Goal: Information Seeking & Learning: Learn about a topic

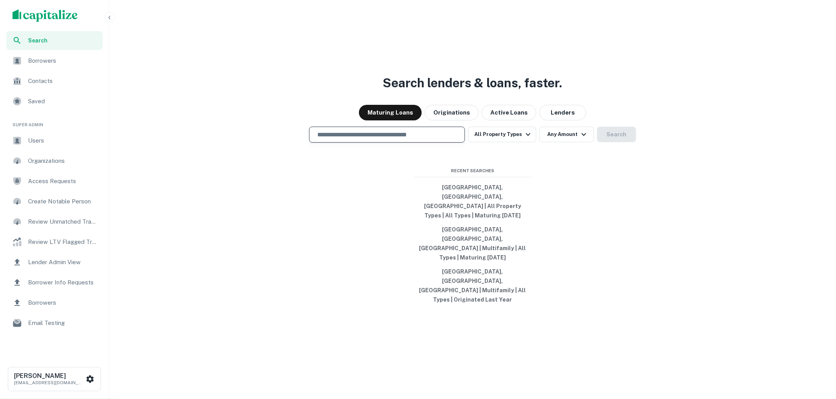
click at [422, 139] on input "text" at bounding box center [387, 134] width 149 height 9
click at [352, 182] on div at bounding box center [387, 162] width 156 height 39
click at [376, 139] on input "text" at bounding box center [387, 134] width 149 height 9
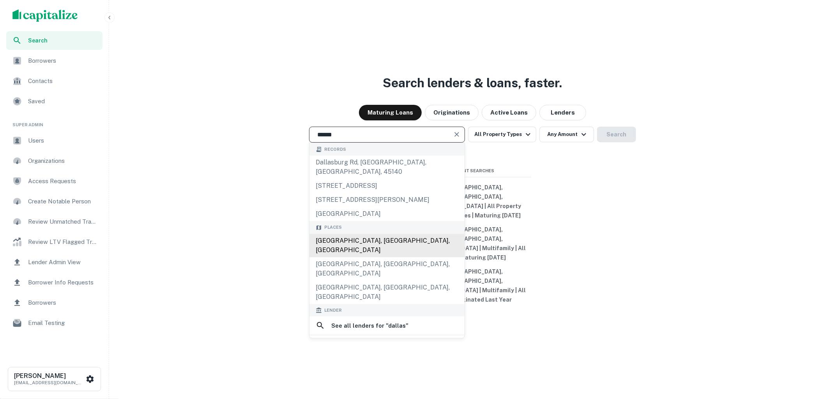
click at [341, 257] on div "[GEOGRAPHIC_DATA], [GEOGRAPHIC_DATA], [GEOGRAPHIC_DATA]" at bounding box center [387, 245] width 155 height 23
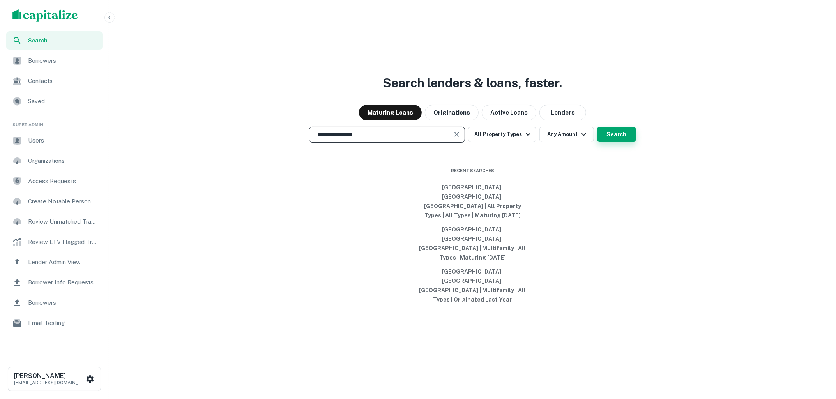
type input "**********"
click at [605, 142] on button "Search" at bounding box center [616, 135] width 39 height 16
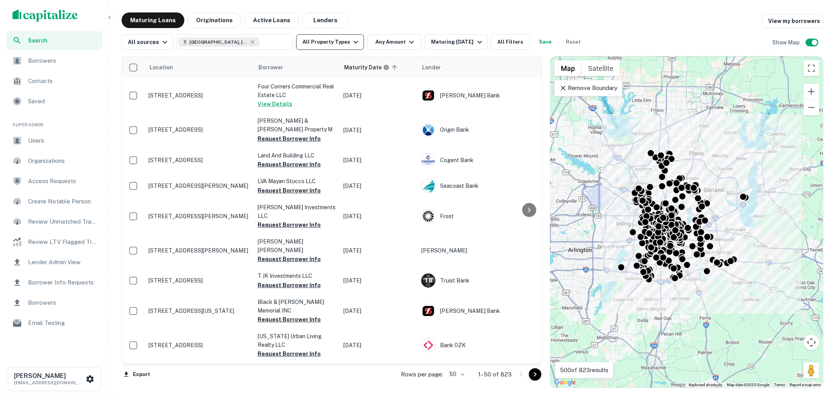
click at [355, 44] on icon "button" at bounding box center [355, 41] width 9 height 9
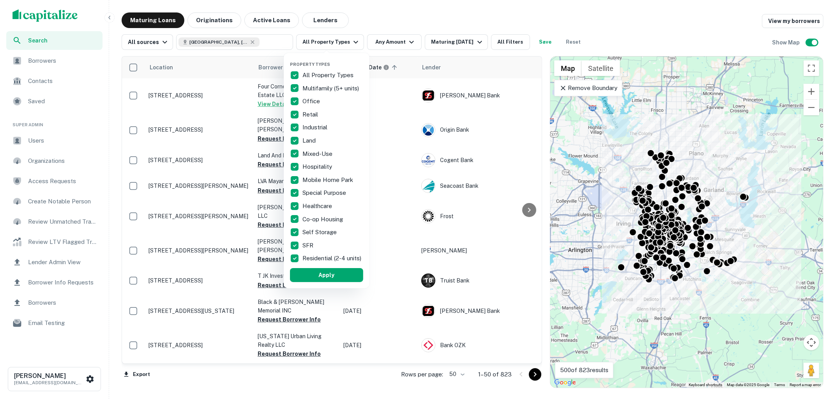
click at [308, 74] on p "All Property Types" at bounding box center [328, 75] width 53 height 9
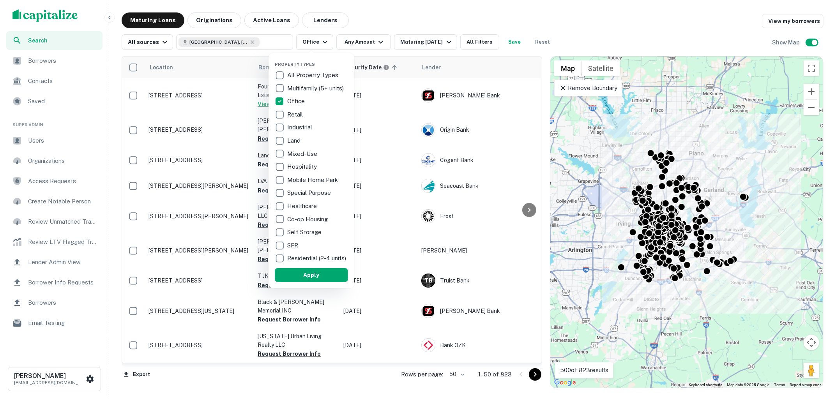
click at [290, 117] on p "Retail" at bounding box center [295, 114] width 17 height 9
click at [311, 276] on button "Apply" at bounding box center [313, 275] width 73 height 14
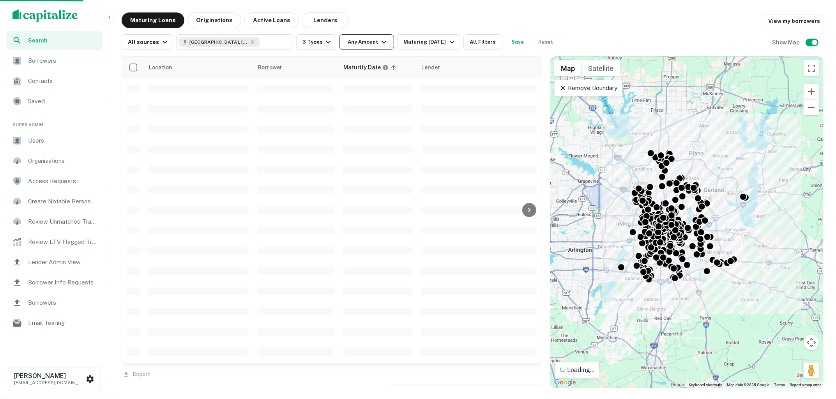
click at [383, 43] on icon "button" at bounding box center [383, 41] width 9 height 9
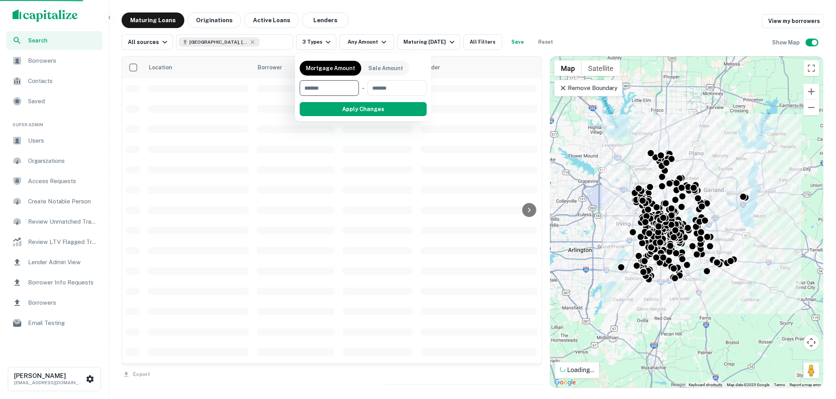
click at [343, 85] on input "number" at bounding box center [327, 88] width 54 height 16
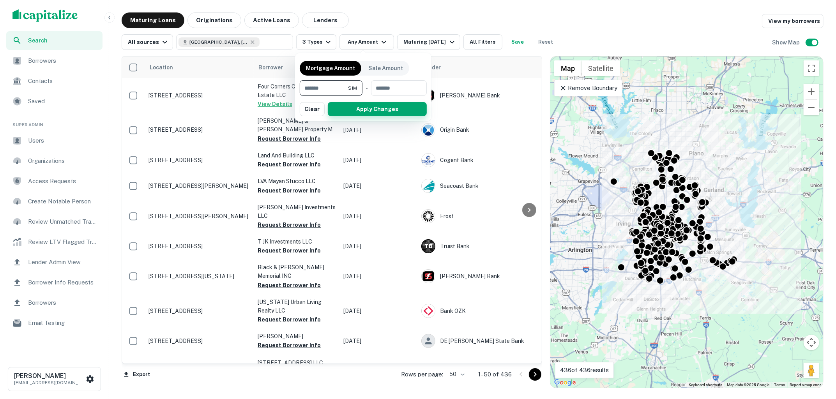
type input "*******"
click at [364, 105] on button "Apply Changes" at bounding box center [377, 109] width 99 height 14
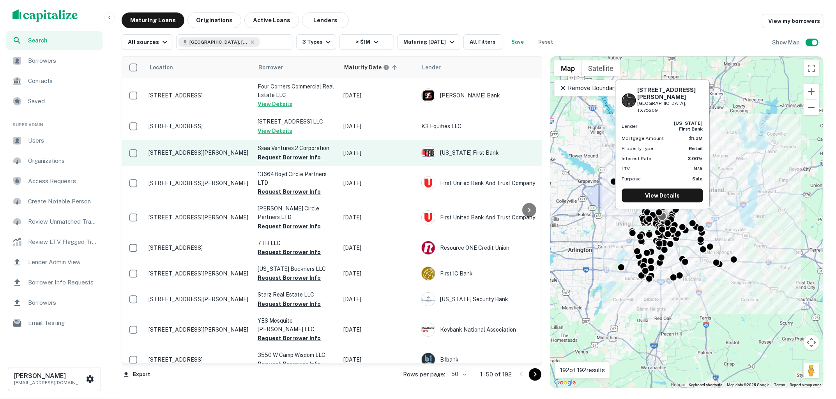
click at [205, 160] on td "[STREET_ADDRESS][PERSON_NAME]" at bounding box center [199, 153] width 109 height 26
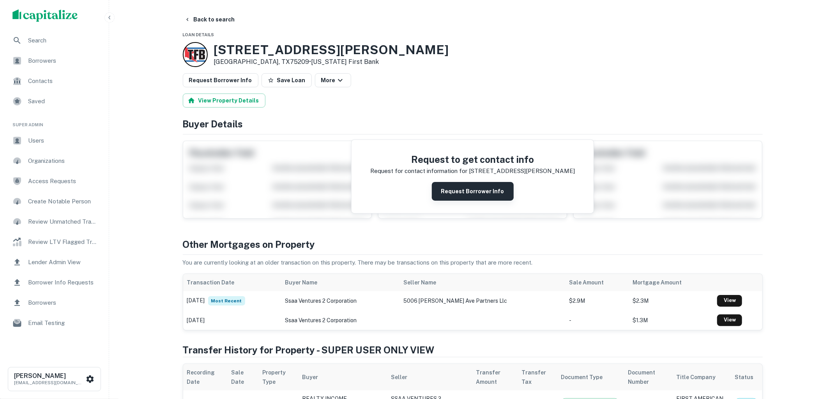
click at [477, 194] on button "Request Borrower Info" at bounding box center [473, 191] width 82 height 19
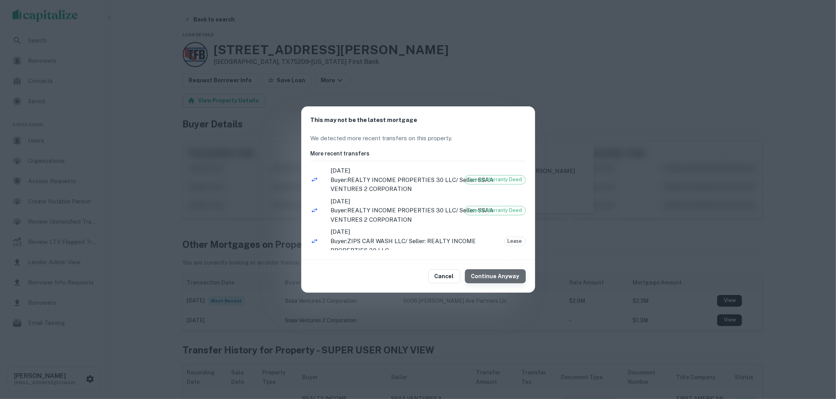
click at [501, 276] on button "Continue Anyway" at bounding box center [495, 276] width 61 height 14
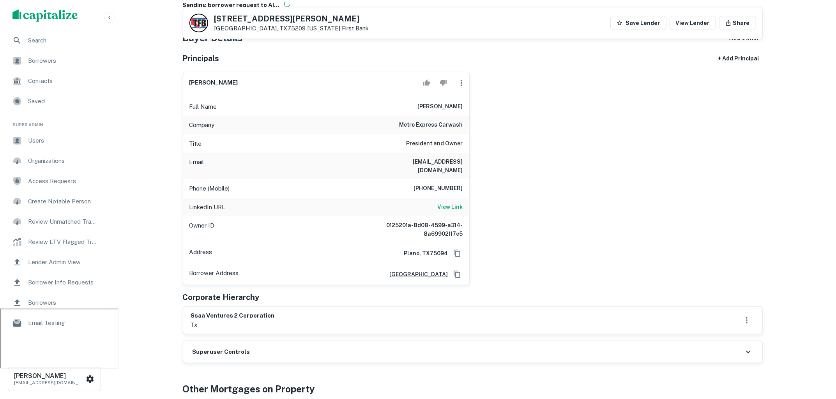
scroll to position [94, 0]
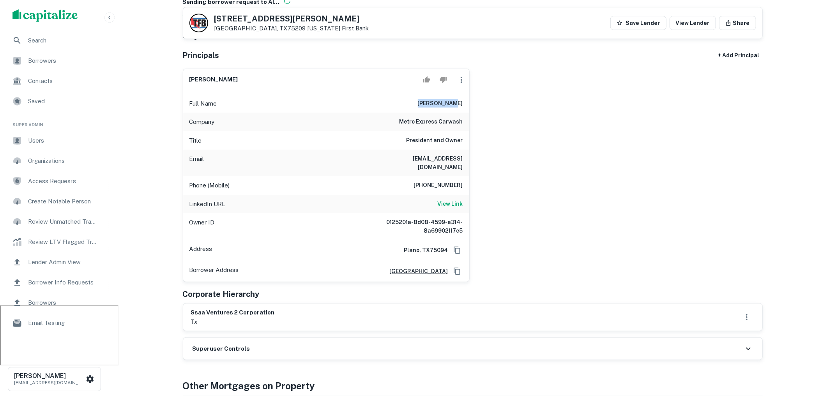
drag, startPoint x: 432, startPoint y: 101, endPoint x: 462, endPoint y: 102, distance: 30.0
click at [462, 102] on h6 "[PERSON_NAME]" at bounding box center [440, 103] width 45 height 9
click at [431, 137] on h6 "President and Owner" at bounding box center [435, 140] width 57 height 9
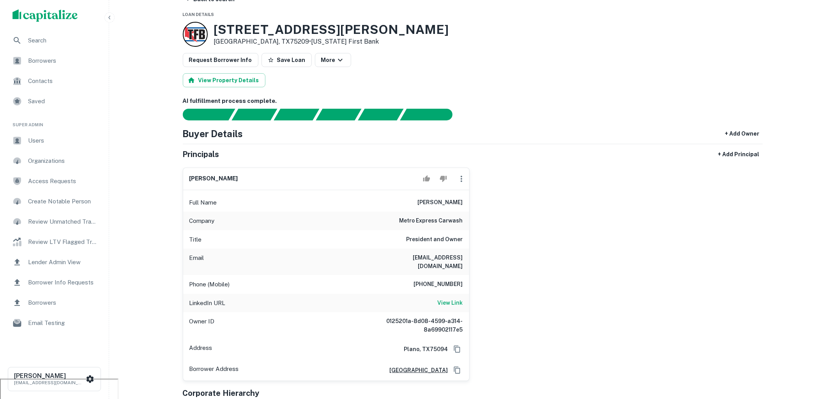
scroll to position [0, 0]
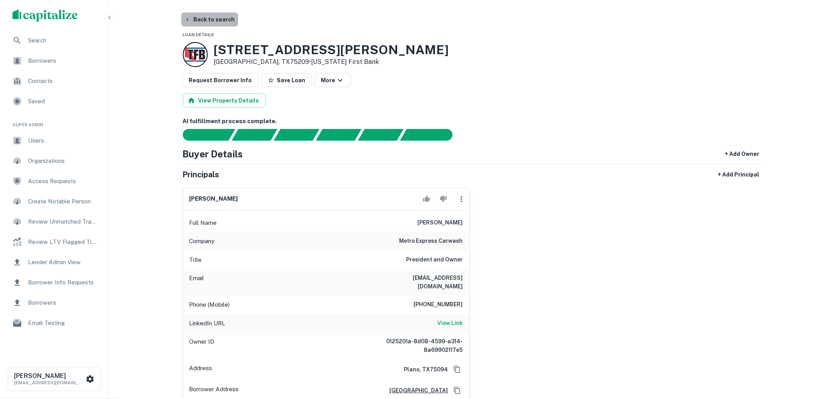
click at [215, 23] on button "Back to search" at bounding box center [209, 19] width 57 height 14
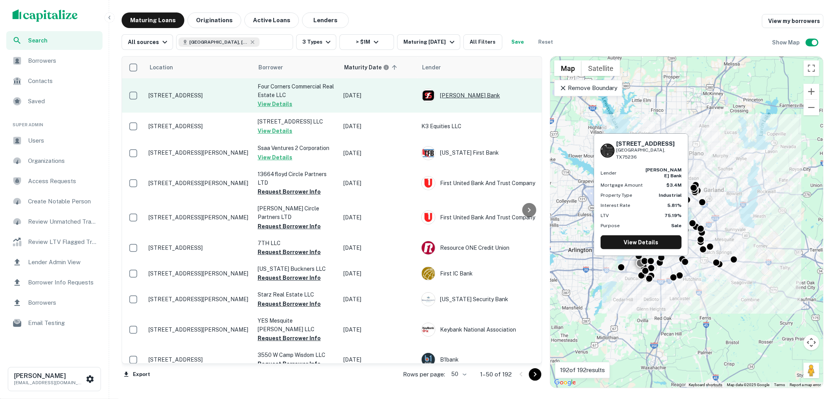
click at [455, 92] on div "[PERSON_NAME] Bank" at bounding box center [479, 95] width 117 height 14
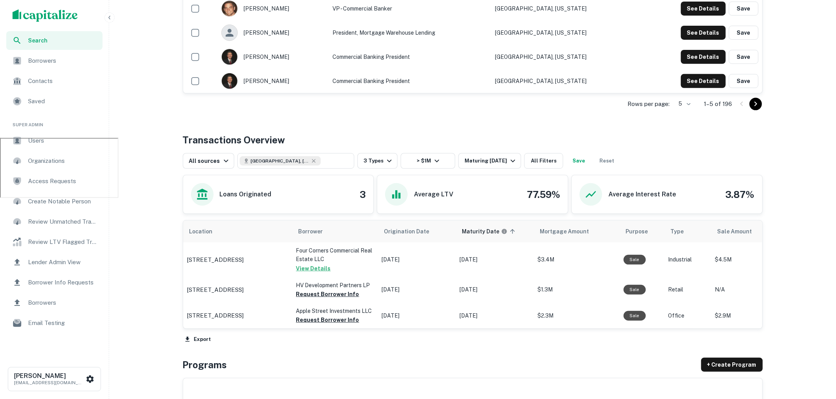
scroll to position [260, 0]
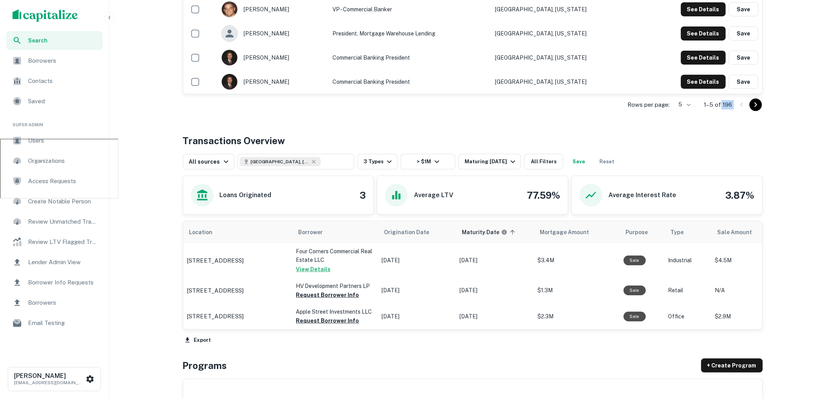
drag, startPoint x: 735, startPoint y: 103, endPoint x: 722, endPoint y: 103, distance: 12.9
click at [722, 103] on div "Rows per page: 5 * 1–5 of 196" at bounding box center [473, 104] width 580 height 21
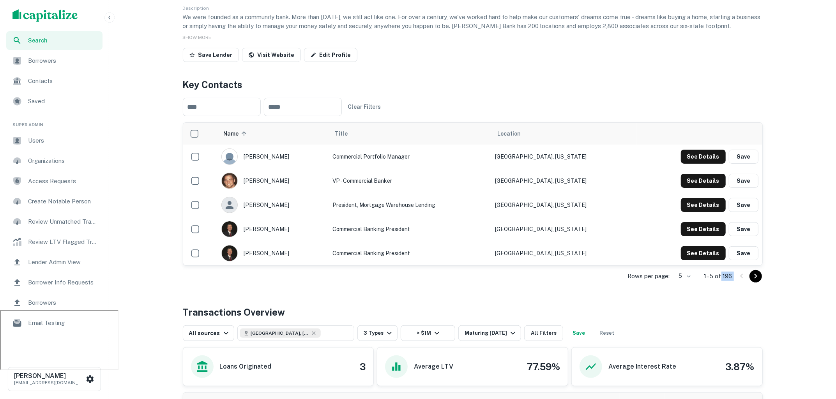
scroll to position [118, 0]
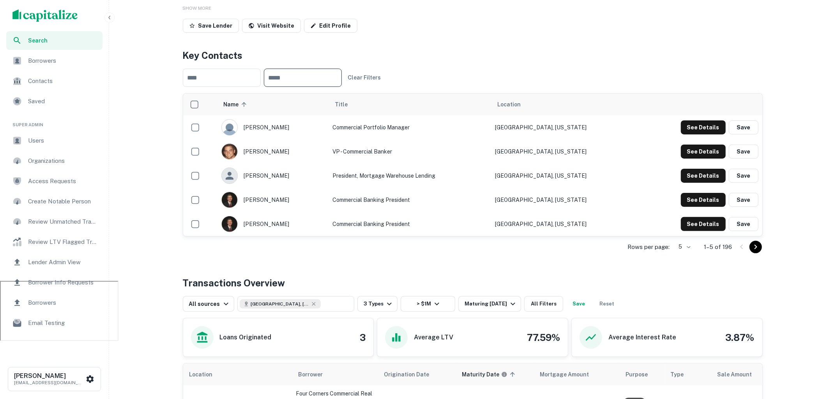
click at [320, 80] on input "text" at bounding box center [303, 78] width 78 height 18
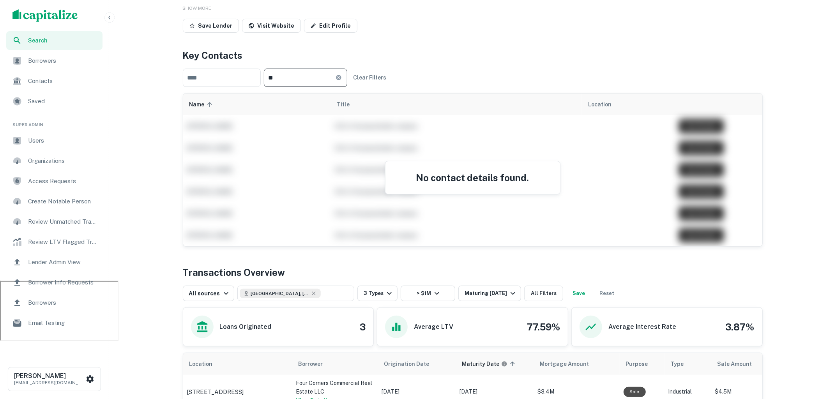
type input "*"
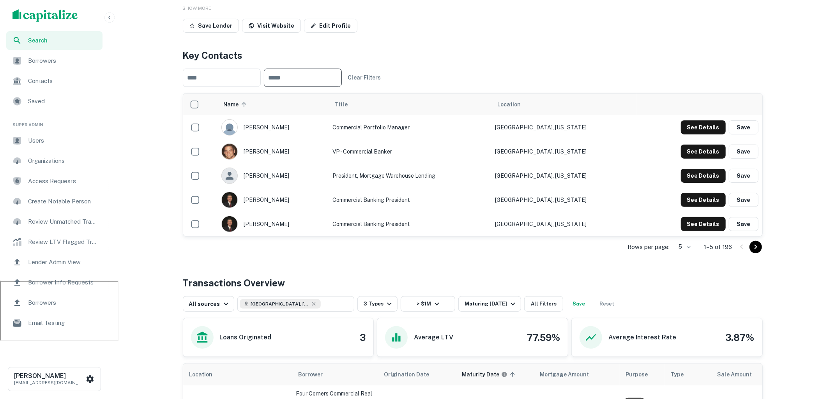
click at [419, 61] on h4 "Key Contacts" at bounding box center [473, 55] width 580 height 14
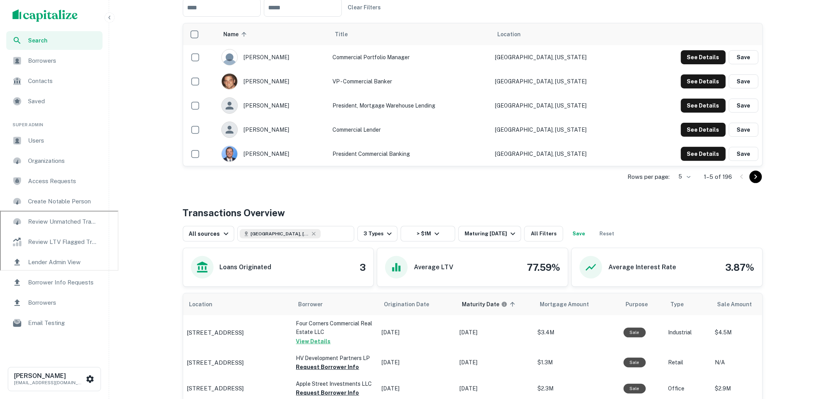
scroll to position [187, 0]
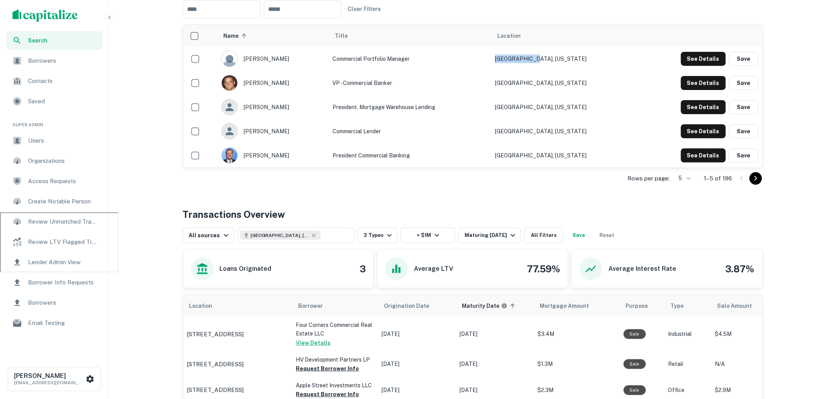
drag, startPoint x: 547, startPoint y: 58, endPoint x: 579, endPoint y: 61, distance: 32.5
click at [579, 61] on td "[GEOGRAPHIC_DATA], [US_STATE]" at bounding box center [564, 59] width 146 height 24
click at [492, 112] on td "President, Mortgage Warehouse Lending" at bounding box center [410, 107] width 163 height 24
click at [699, 66] on button "See Details" at bounding box center [703, 59] width 45 height 14
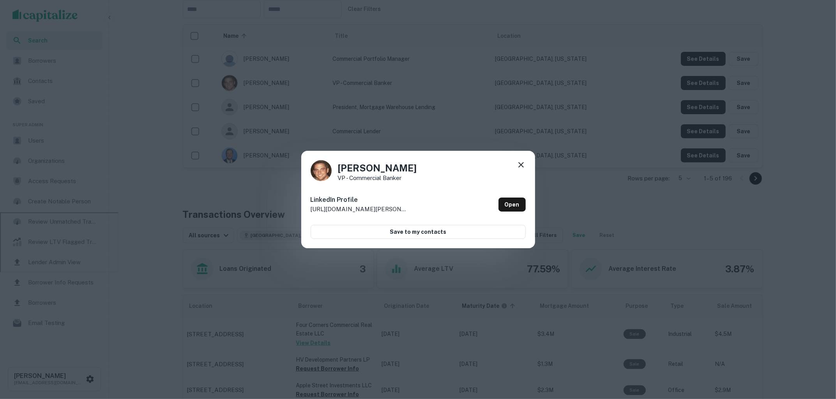
click at [515, 166] on div "[PERSON_NAME] VP - Commercial Banker" at bounding box center [418, 170] width 215 height 21
click at [520, 164] on icon at bounding box center [520, 164] width 5 height 5
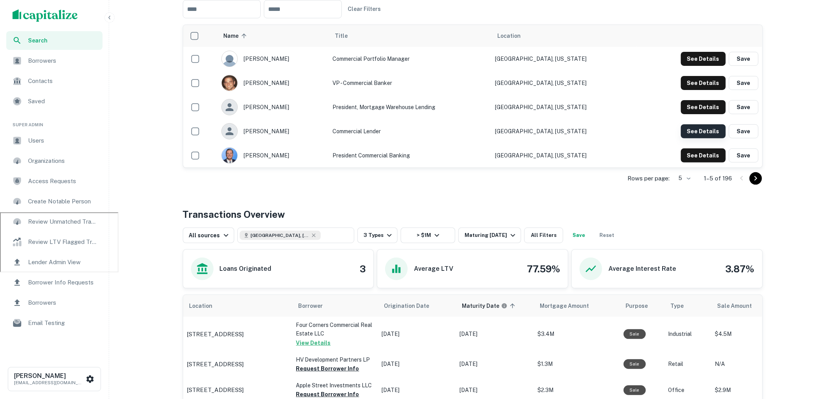
click at [686, 66] on button "See Details" at bounding box center [703, 59] width 45 height 14
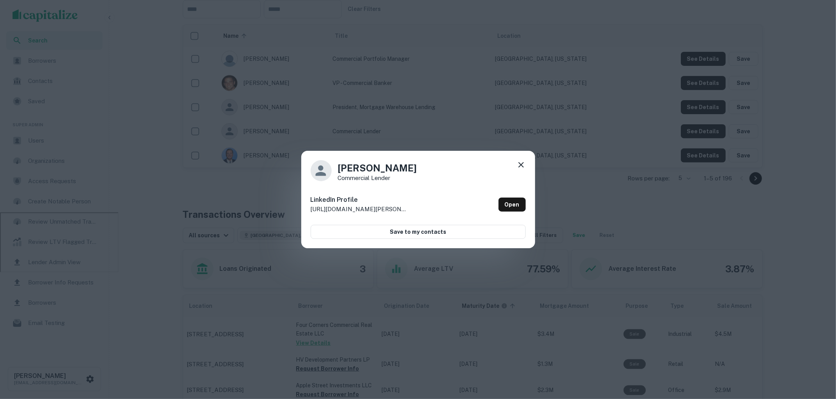
click at [516, 166] on icon at bounding box center [520, 164] width 9 height 9
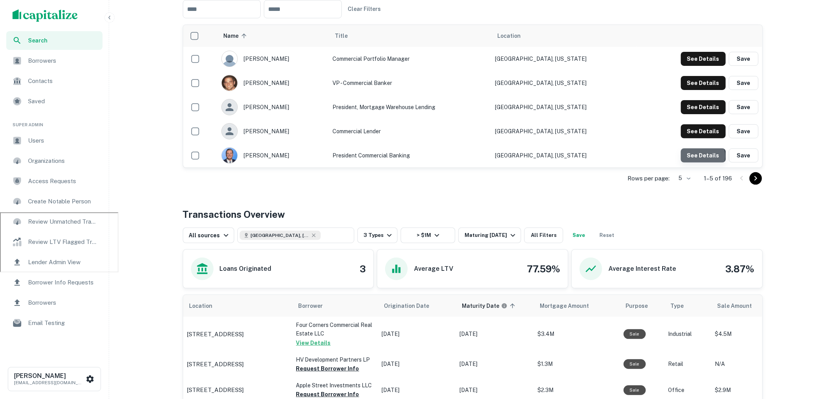
click at [701, 66] on button "See Details" at bounding box center [703, 59] width 45 height 14
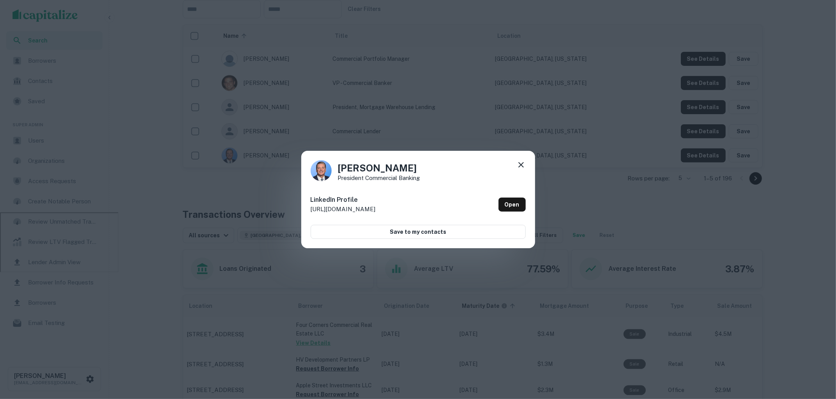
click at [692, 137] on div "[PERSON_NAME] President Commercial Banking LinkedIn Profile [URL][DOMAIN_NAME] …" at bounding box center [418, 199] width 836 height 399
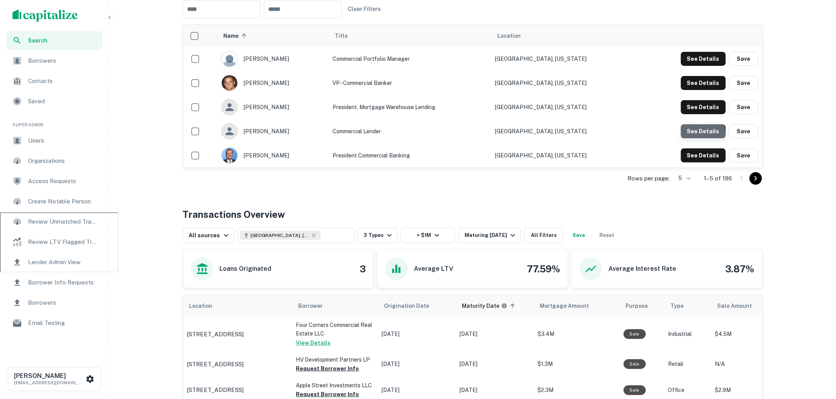
click at [692, 66] on button "See Details" at bounding box center [703, 59] width 45 height 14
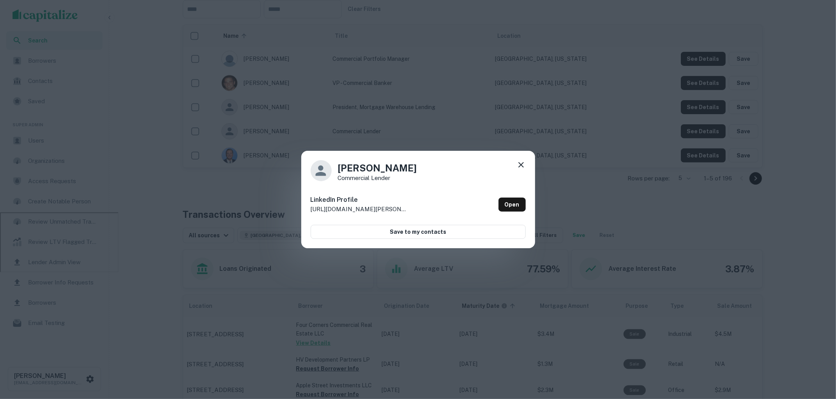
click at [522, 166] on icon at bounding box center [520, 164] width 5 height 5
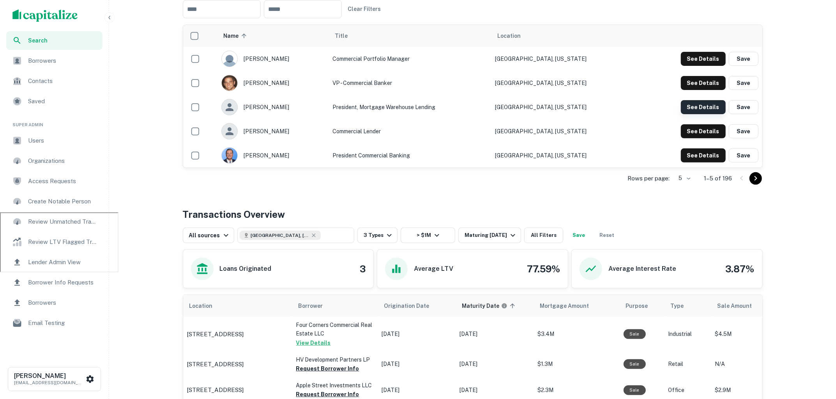
click at [700, 66] on button "See Details" at bounding box center [703, 59] width 45 height 14
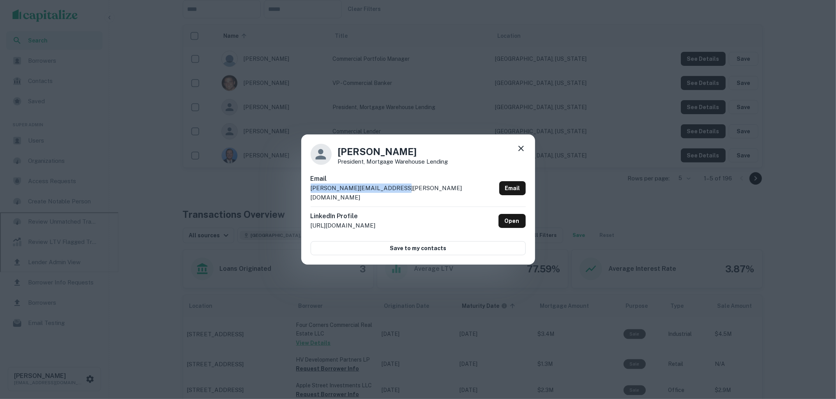
drag, startPoint x: 405, startPoint y: 191, endPoint x: 308, endPoint y: 191, distance: 97.1
click at [308, 191] on div "[PERSON_NAME] President, Mortgage Warehouse Lending Email [PERSON_NAME][EMAIL_A…" at bounding box center [418, 199] width 234 height 130
click at [518, 153] on icon at bounding box center [520, 148] width 9 height 9
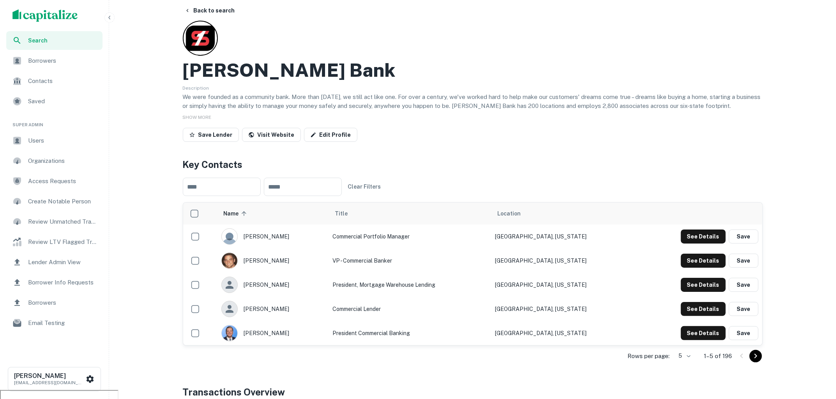
scroll to position [0, 0]
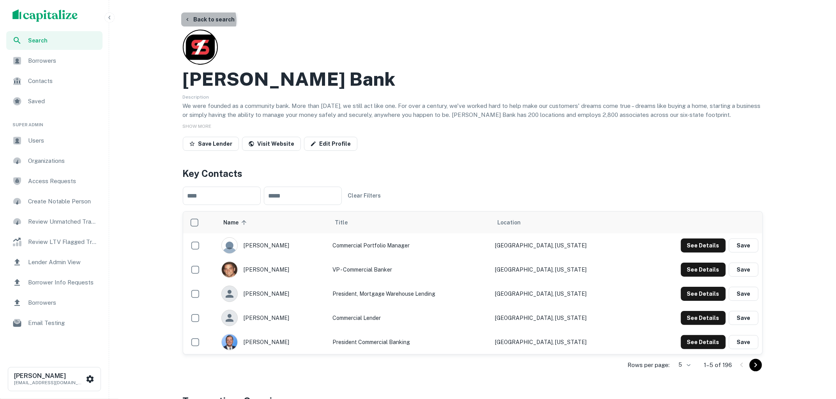
click at [205, 21] on button "Back to search" at bounding box center [209, 19] width 57 height 14
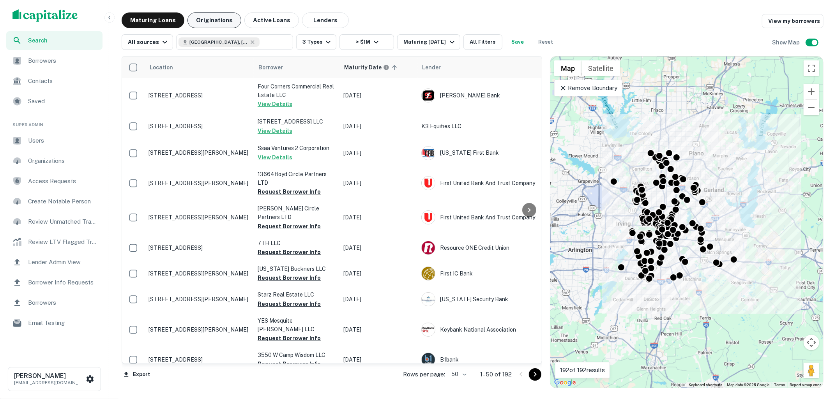
click at [223, 18] on button "Originations" at bounding box center [214, 20] width 54 height 16
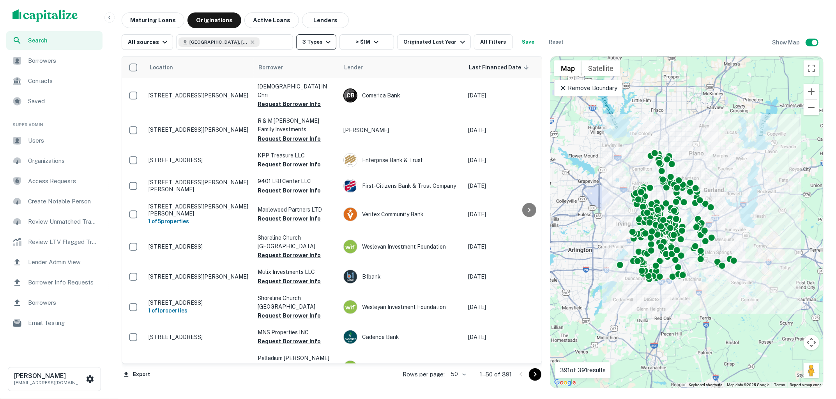
click at [327, 44] on icon "button" at bounding box center [328, 41] width 9 height 9
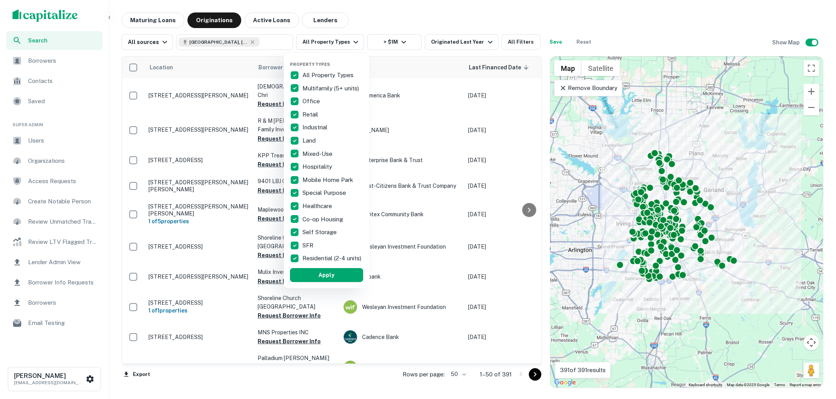
click at [339, 281] on button "Apply" at bounding box center [326, 275] width 73 height 14
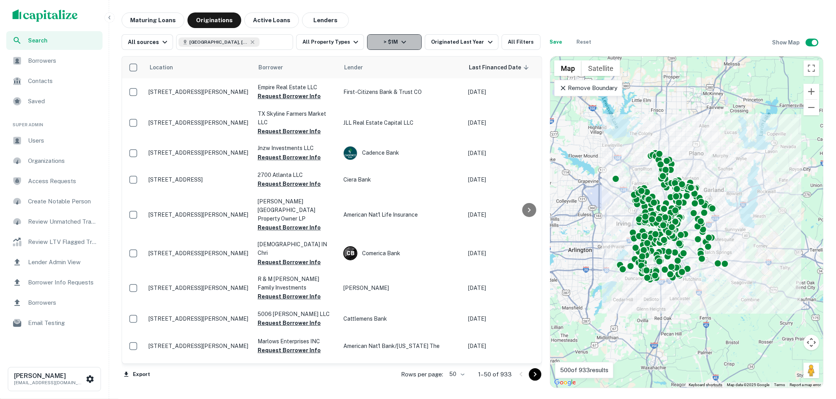
click at [402, 41] on icon "button" at bounding box center [403, 41] width 9 height 9
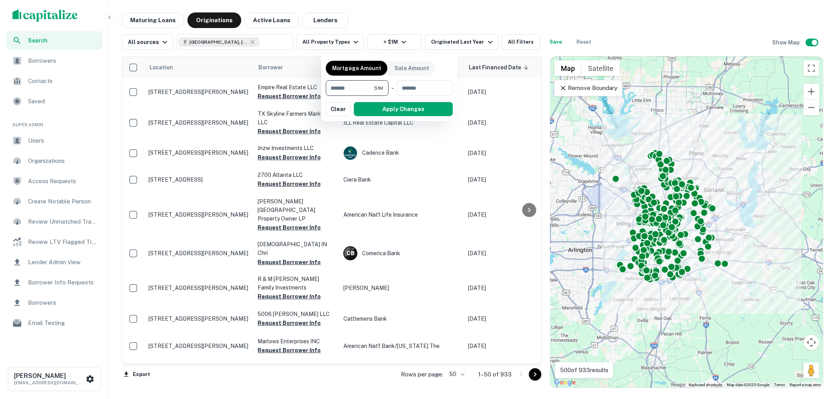
click at [353, 86] on input "*******" at bounding box center [350, 88] width 48 height 16
click at [383, 113] on button "Apply Changes" at bounding box center [389, 109] width 127 height 14
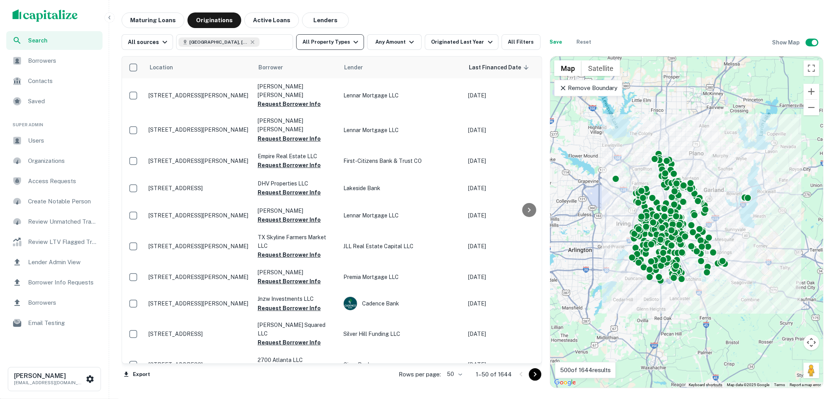
click at [351, 41] on icon "button" at bounding box center [355, 41] width 9 height 9
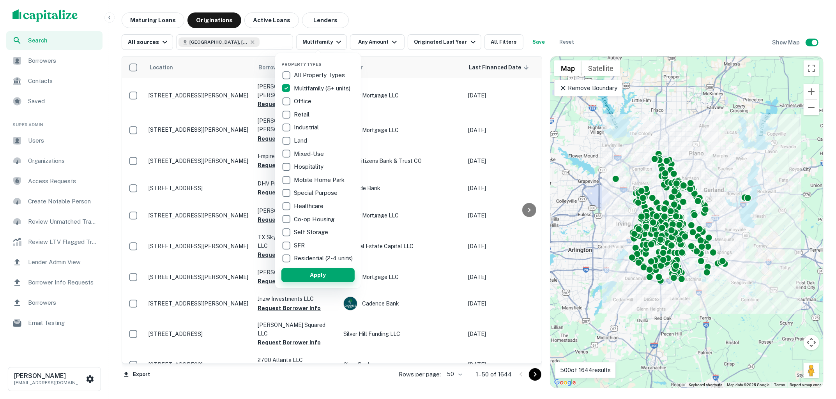
click at [315, 277] on button "Apply" at bounding box center [317, 275] width 73 height 14
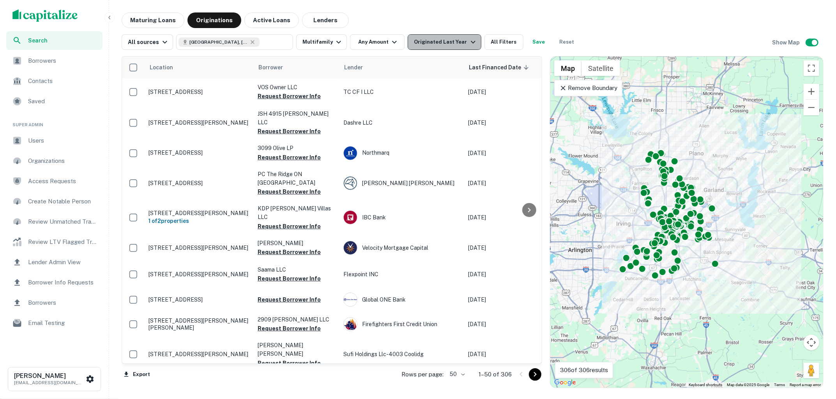
click at [469, 39] on icon "button" at bounding box center [473, 41] width 9 height 9
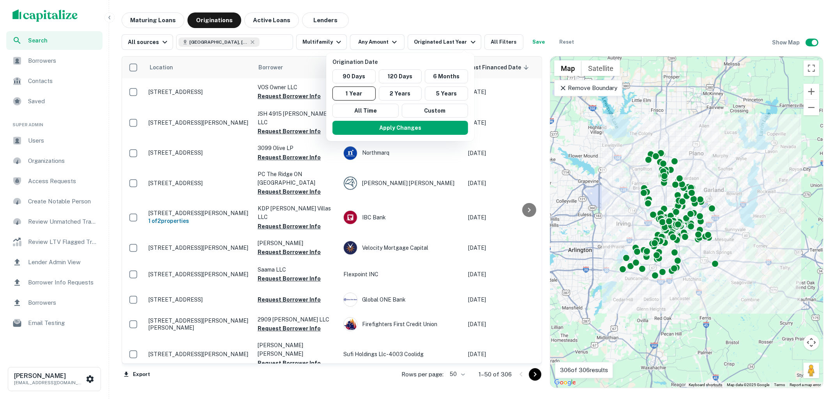
click at [466, 25] on div at bounding box center [418, 199] width 836 height 399
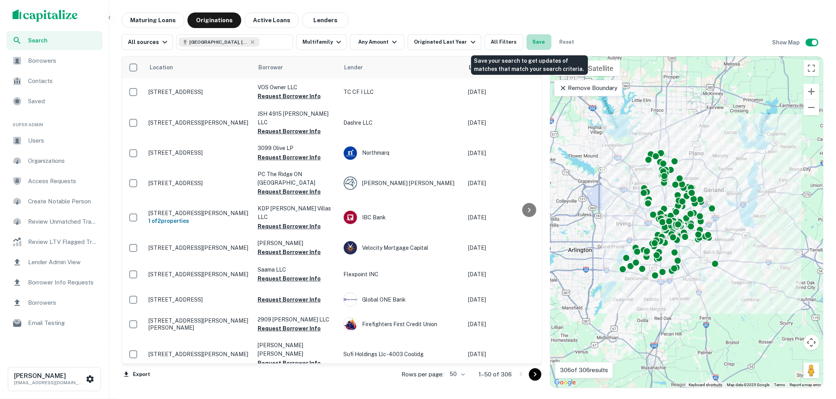
click at [534, 43] on button "Save" at bounding box center [539, 42] width 25 height 16
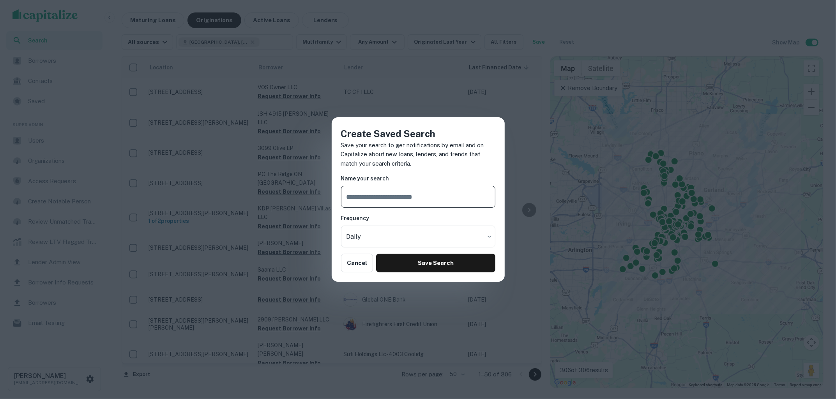
click at [446, 88] on div "Create Saved Search Save your search to get notifications by email and on Capit…" at bounding box center [418, 199] width 836 height 399
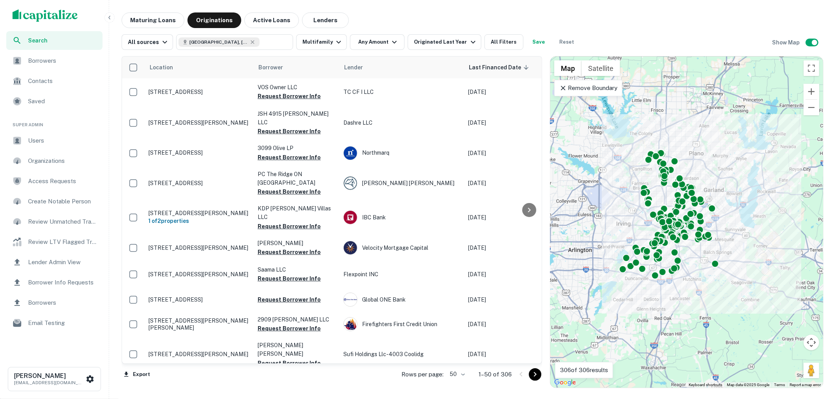
click at [528, 44] on button "Save" at bounding box center [539, 42] width 25 height 16
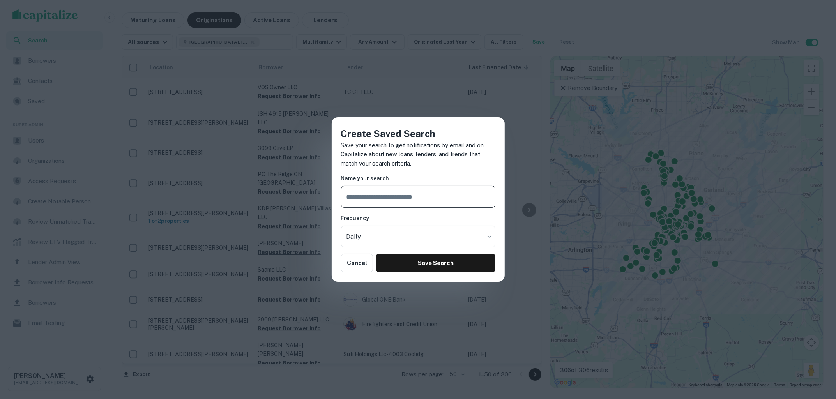
click at [572, 9] on div "Create Saved Search Save your search to get notifications by email and on Capit…" at bounding box center [418, 199] width 836 height 399
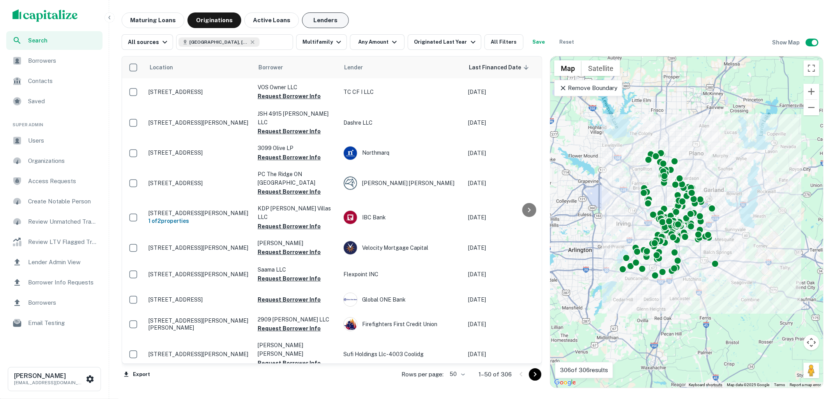
click at [312, 18] on button "Lenders" at bounding box center [325, 20] width 47 height 16
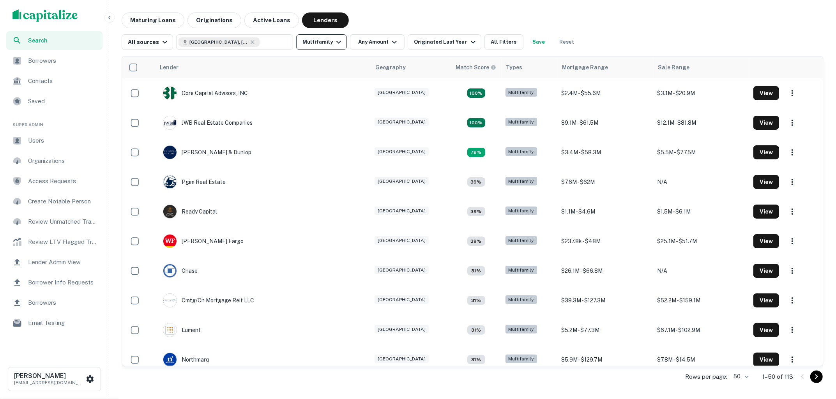
click at [337, 42] on icon "button" at bounding box center [338, 41] width 9 height 9
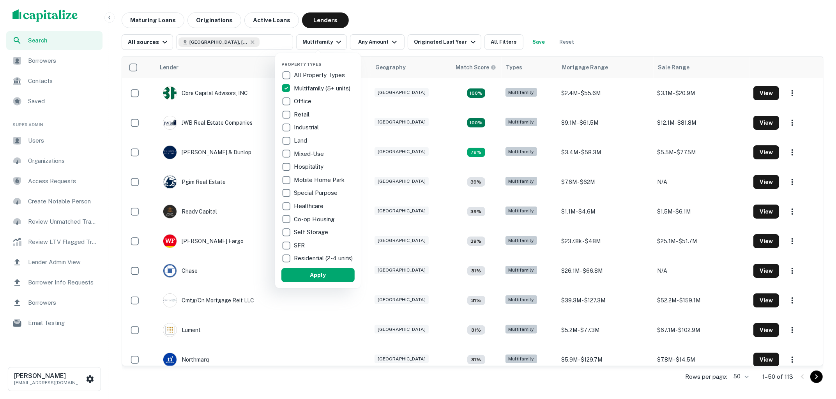
click at [435, 24] on div at bounding box center [418, 199] width 836 height 399
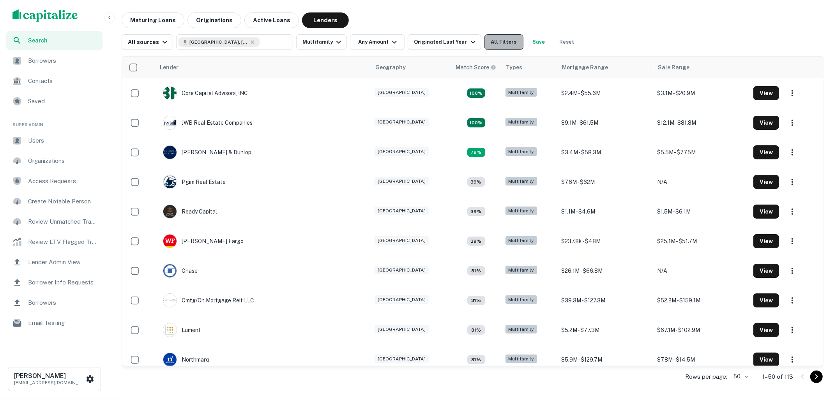
click at [504, 41] on button "All Filters" at bounding box center [504, 42] width 39 height 16
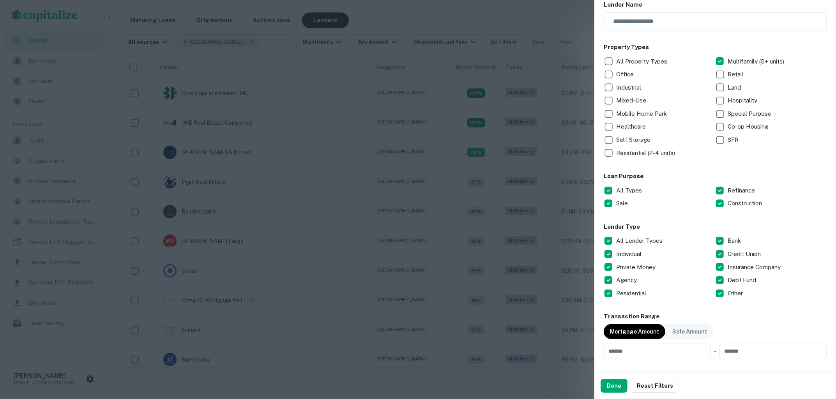
scroll to position [108, 0]
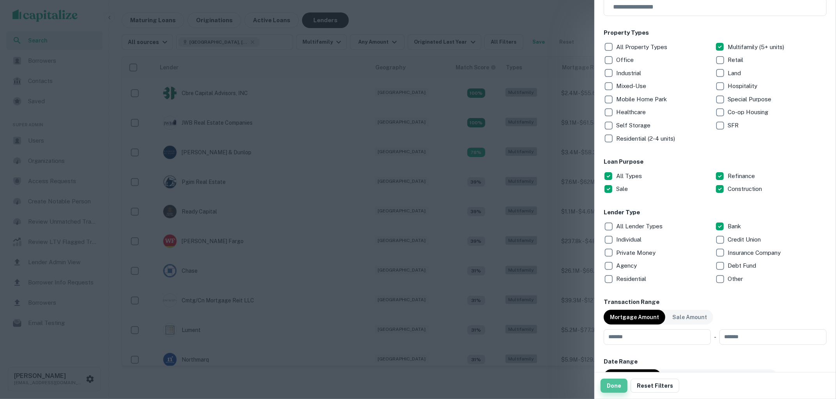
click at [614, 383] on button "Done" at bounding box center [614, 386] width 27 height 14
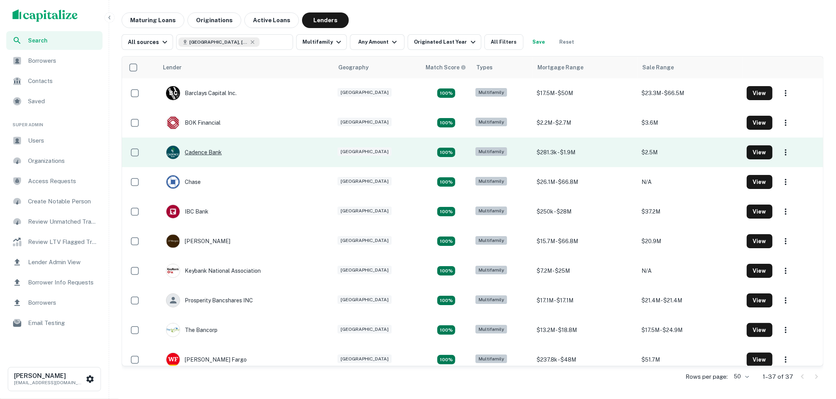
click at [208, 152] on div "Cadence Bank" at bounding box center [194, 152] width 56 height 14
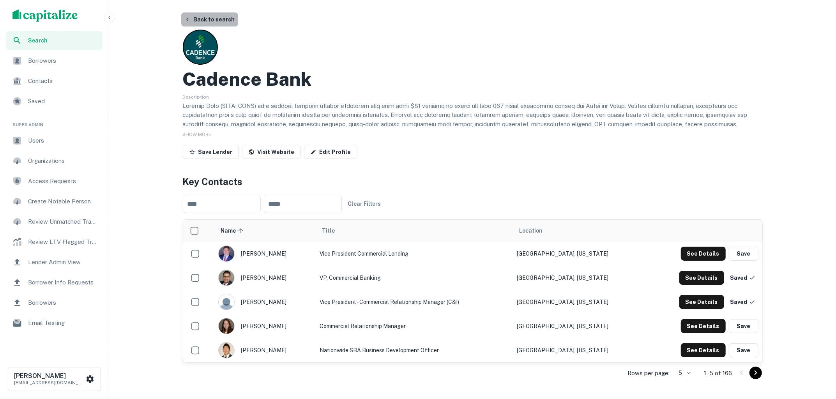
click at [215, 22] on button "Back to search" at bounding box center [209, 19] width 57 height 14
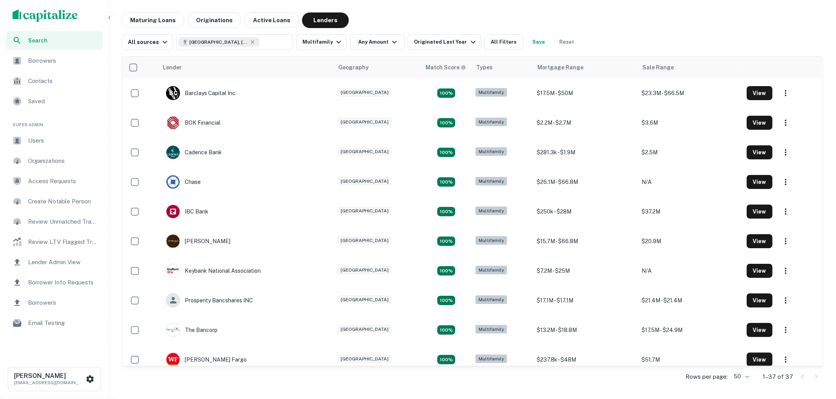
click at [26, 11] on img "scrollable content" at bounding box center [44, 15] width 65 height 12
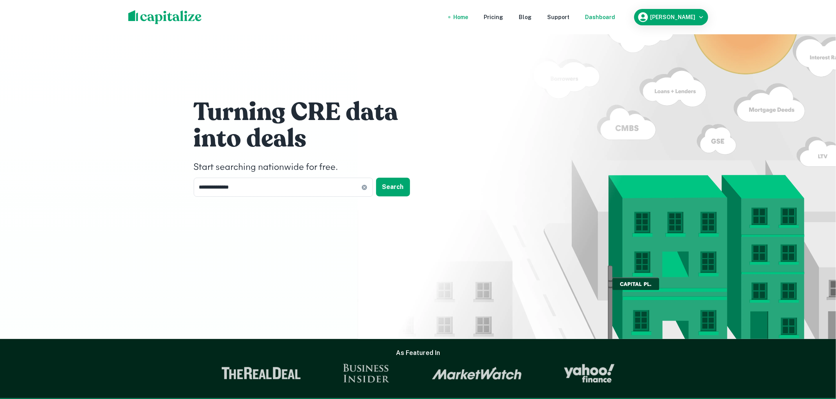
click at [614, 16] on div "Dashboard" at bounding box center [600, 17] width 30 height 9
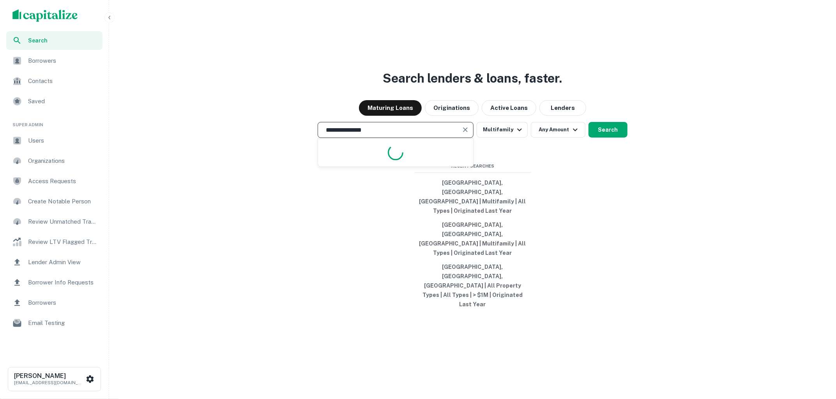
click at [418, 134] on input "**********" at bounding box center [389, 130] width 137 height 9
click at [326, 264] on div "Search lenders & loans, faster. Maturing Loans Originations Active Loans Lender…" at bounding box center [472, 218] width 721 height 399
click at [319, 265] on div "Search lenders & loans, faster. Maturing Loans Originations Active Loans Lender…" at bounding box center [472, 218] width 721 height 399
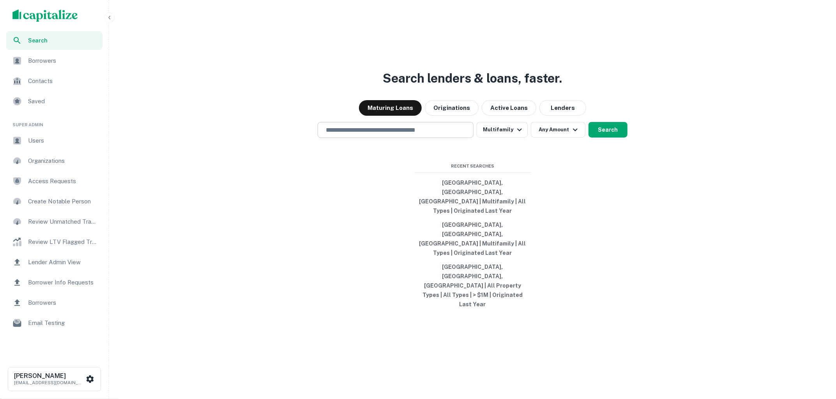
click at [373, 134] on input "text" at bounding box center [395, 130] width 149 height 9
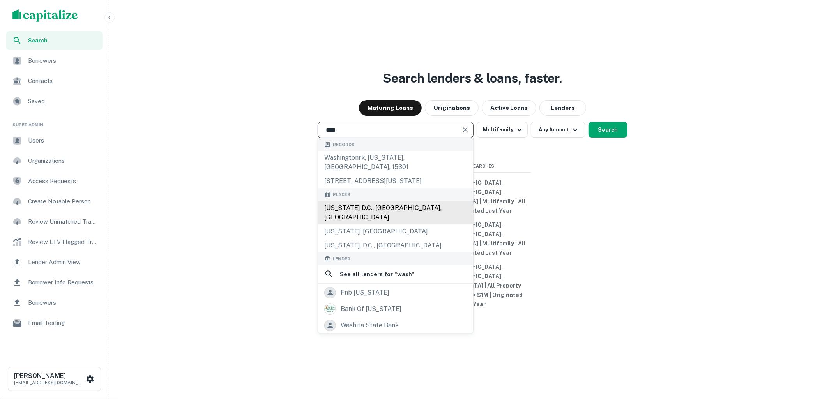
click at [364, 225] on div "[US_STATE] D.C., [GEOGRAPHIC_DATA], [GEOGRAPHIC_DATA]" at bounding box center [395, 212] width 155 height 23
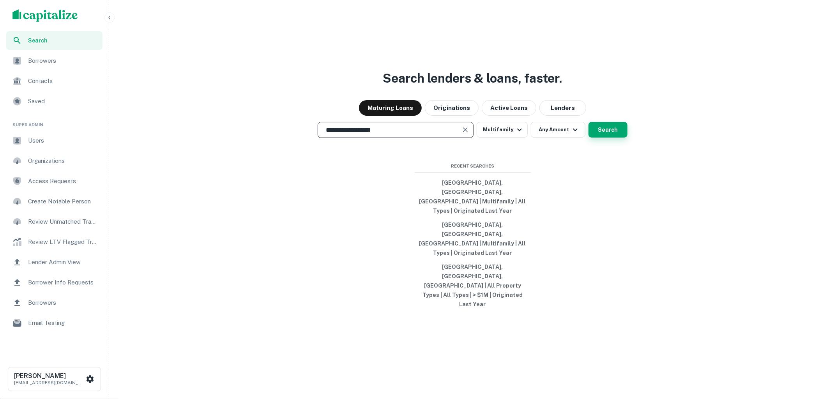
type input "**********"
click at [613, 138] on button "Search" at bounding box center [608, 130] width 39 height 16
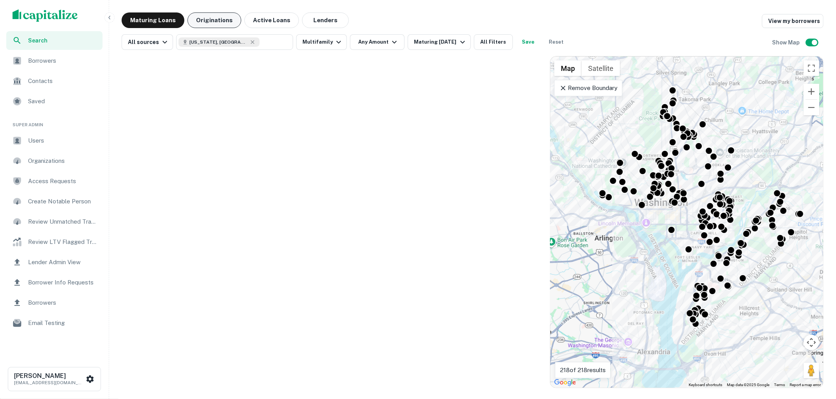
click at [219, 23] on button "Originations" at bounding box center [214, 20] width 54 height 16
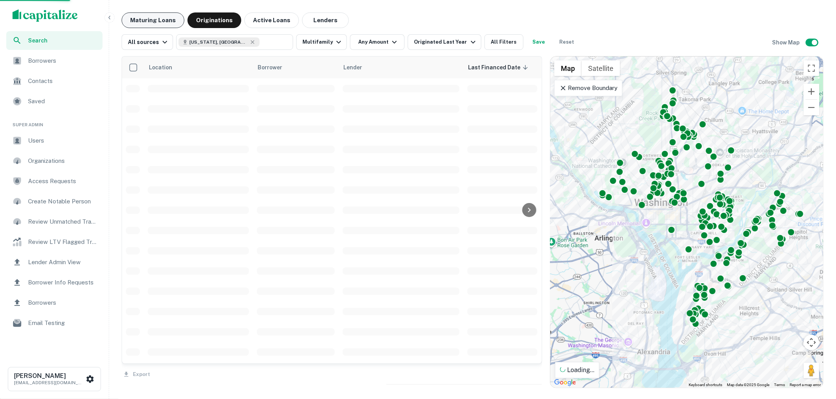
click at [160, 20] on button "Maturing Loans" at bounding box center [153, 20] width 63 height 16
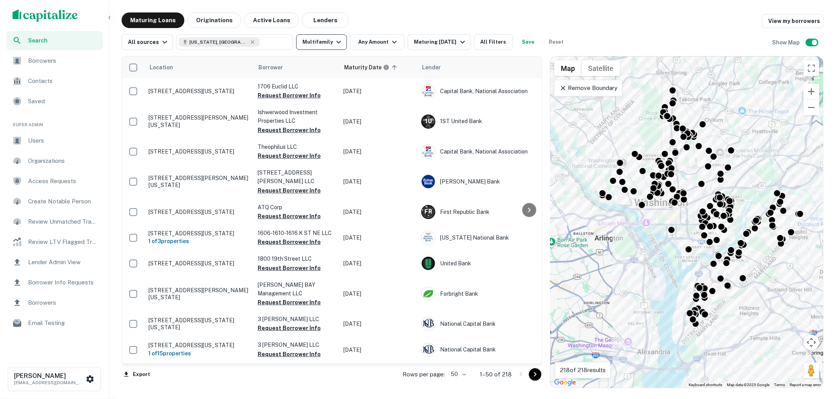
click at [334, 39] on icon "button" at bounding box center [338, 41] width 9 height 9
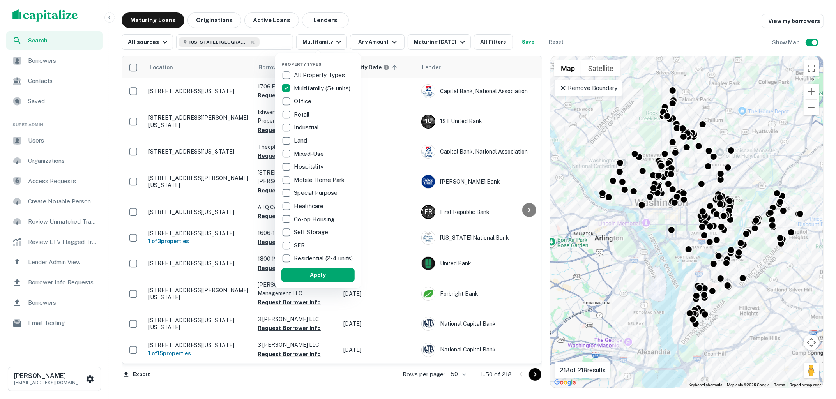
click at [394, 19] on div at bounding box center [418, 199] width 836 height 399
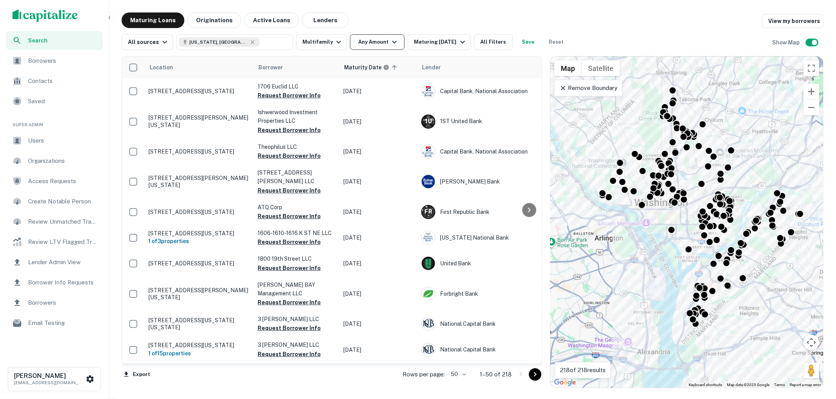
click at [391, 39] on icon "button" at bounding box center [394, 41] width 9 height 9
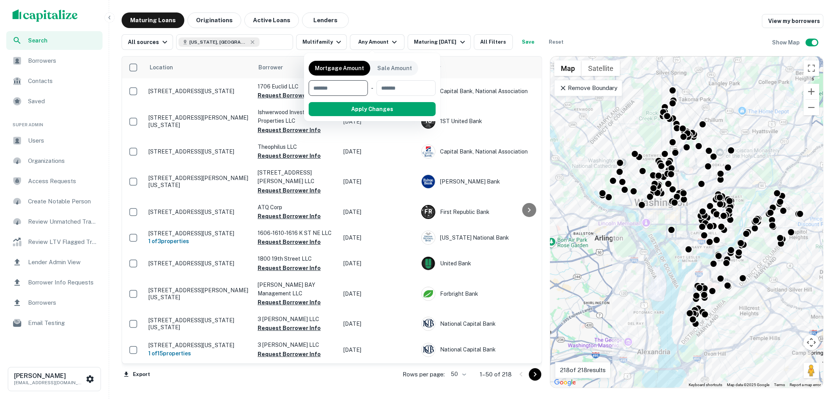
click at [435, 26] on div at bounding box center [418, 199] width 836 height 399
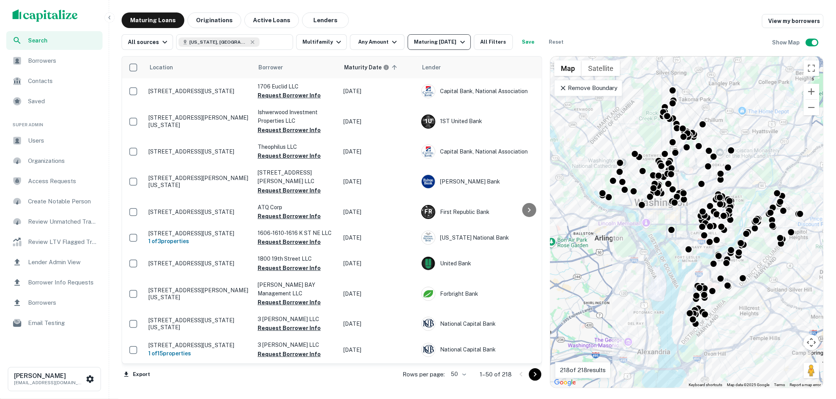
click at [445, 41] on div "Maturing [DATE]" at bounding box center [440, 41] width 53 height 9
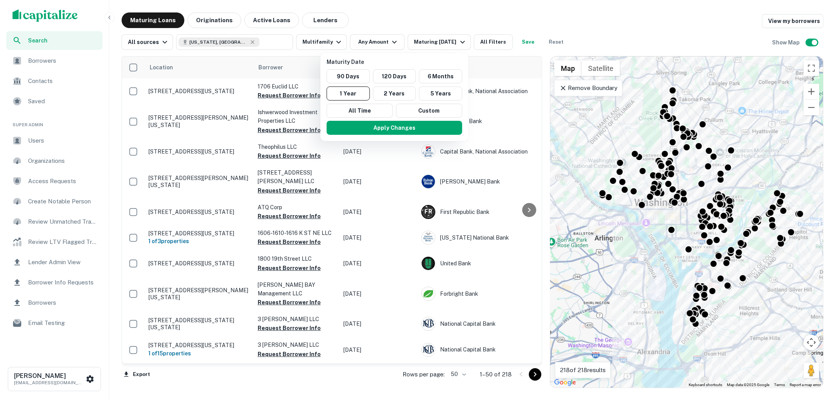
click at [431, 17] on div at bounding box center [418, 199] width 836 height 399
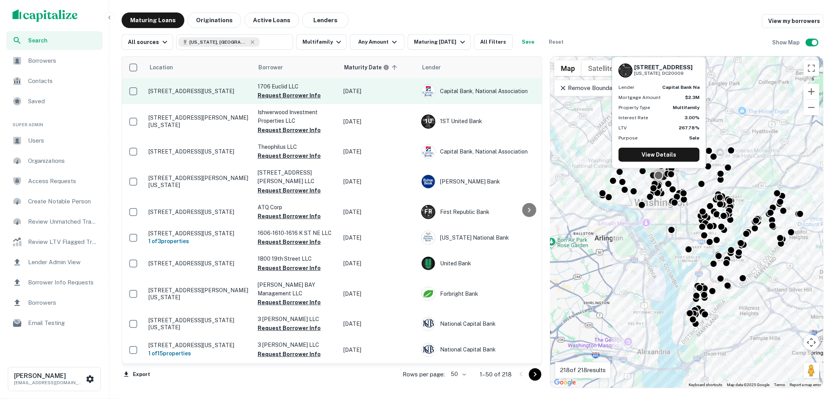
click at [213, 101] on td "[STREET_ADDRESS][US_STATE]" at bounding box center [199, 91] width 109 height 26
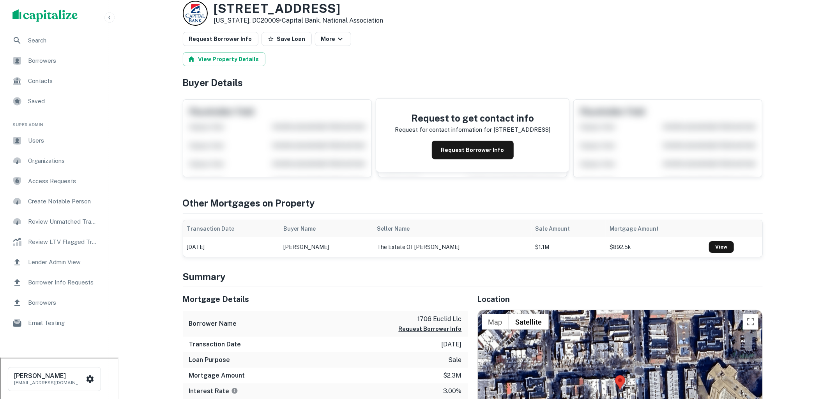
scroll to position [52, 0]
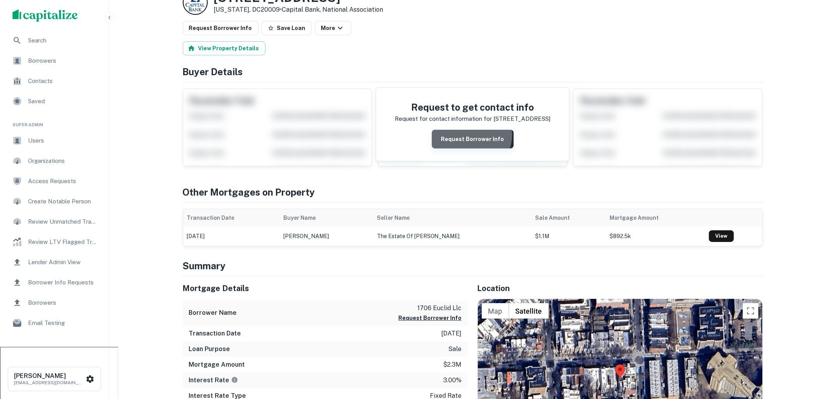
click at [473, 134] on button "Request Borrower Info" at bounding box center [473, 139] width 82 height 19
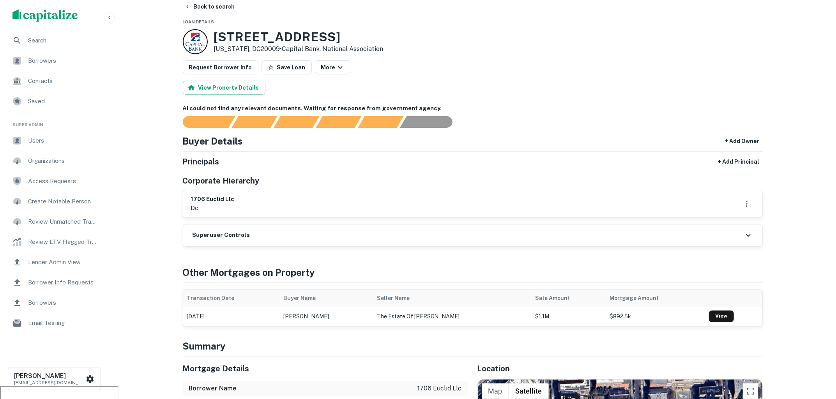
scroll to position [0, 0]
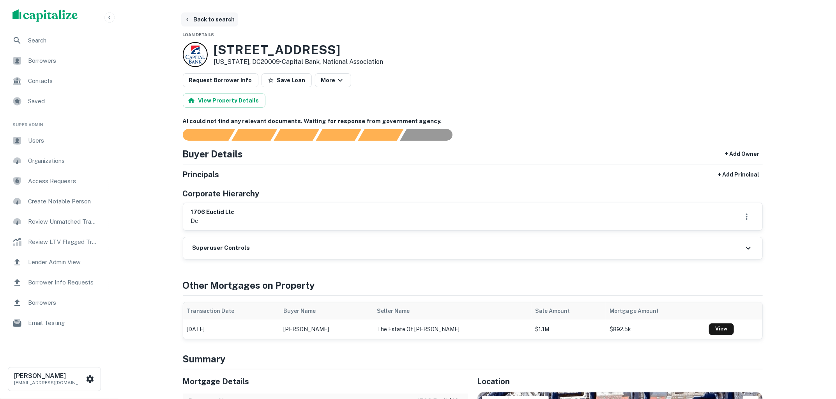
click at [217, 21] on button "Back to search" at bounding box center [209, 19] width 57 height 14
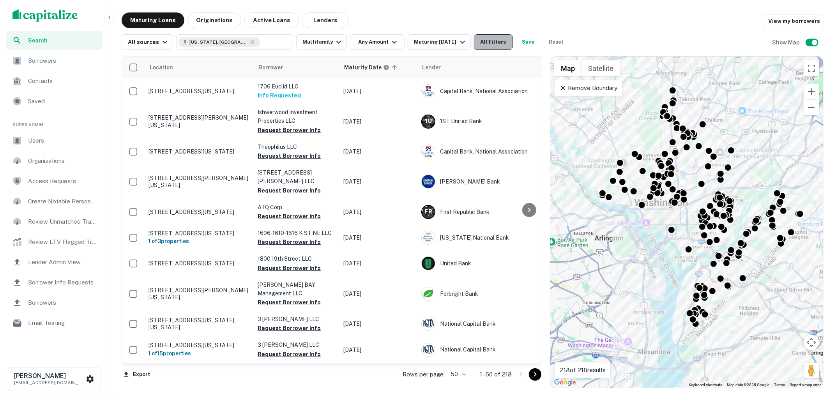
click at [491, 47] on button "All Filters" at bounding box center [493, 42] width 39 height 16
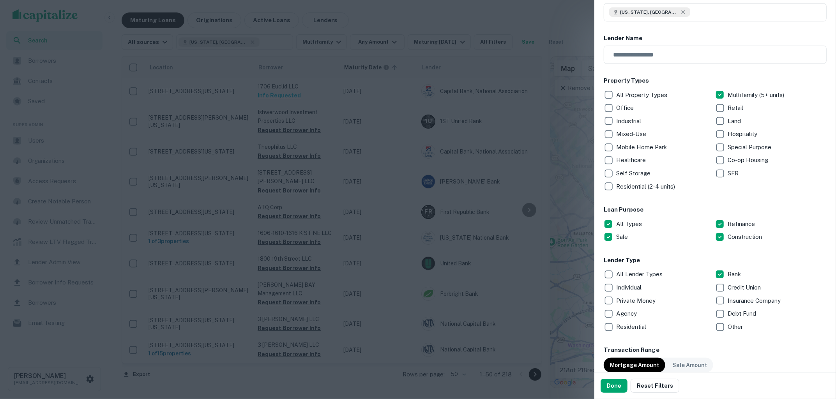
scroll to position [60, 0]
click at [612, 380] on button "Done" at bounding box center [614, 386] width 27 height 14
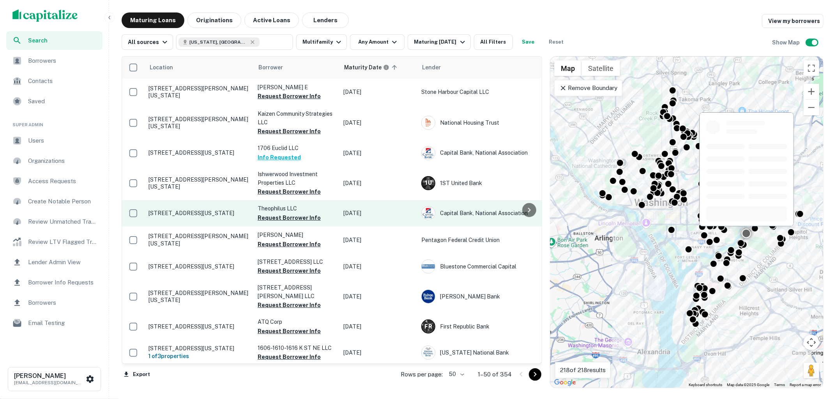
click at [214, 215] on p "[STREET_ADDRESS][US_STATE]" at bounding box center [199, 213] width 101 height 7
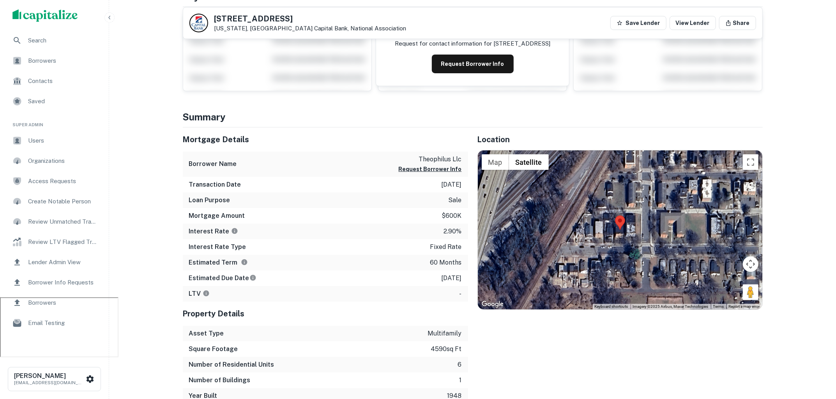
scroll to position [103, 0]
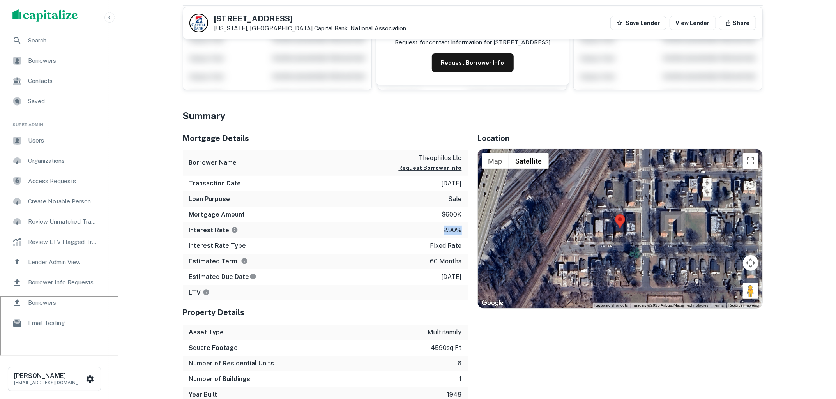
drag, startPoint x: 437, startPoint y: 228, endPoint x: 460, endPoint y: 228, distance: 23.0
click at [460, 228] on div "Interest Rate 2.90%" at bounding box center [325, 231] width 285 height 16
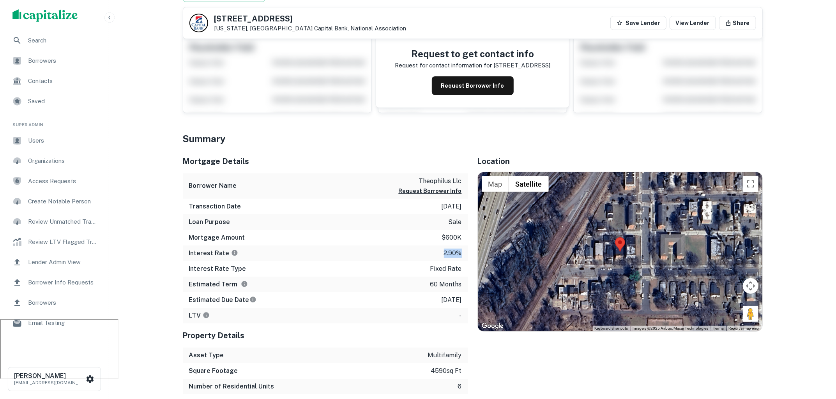
scroll to position [0, 0]
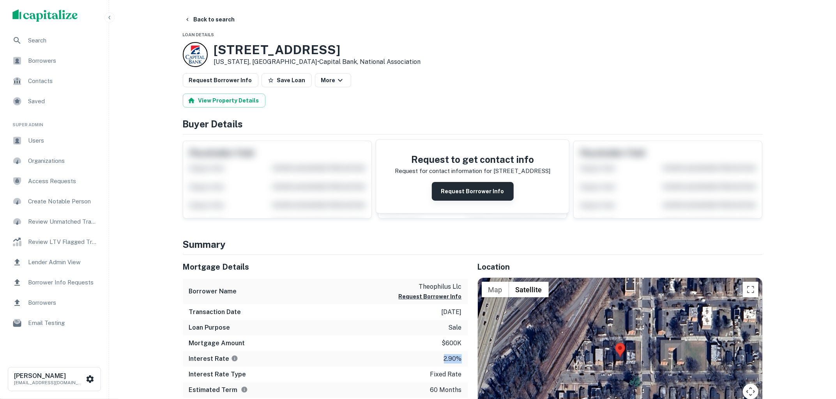
click at [464, 193] on button "Request Borrower Info" at bounding box center [473, 191] width 82 height 19
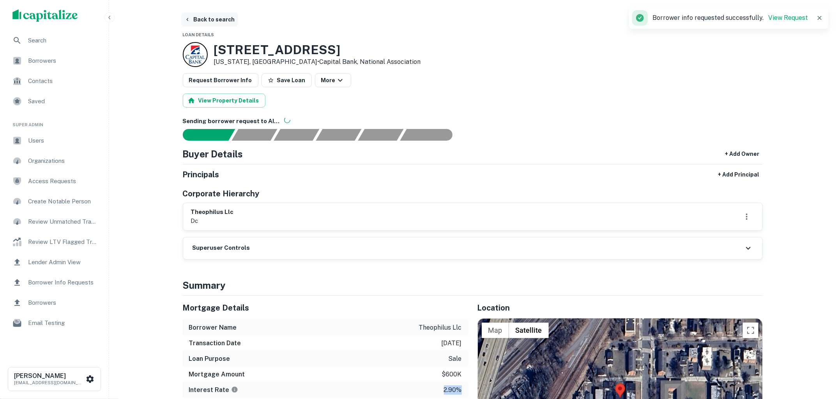
click at [219, 16] on button "Back to search" at bounding box center [209, 19] width 57 height 14
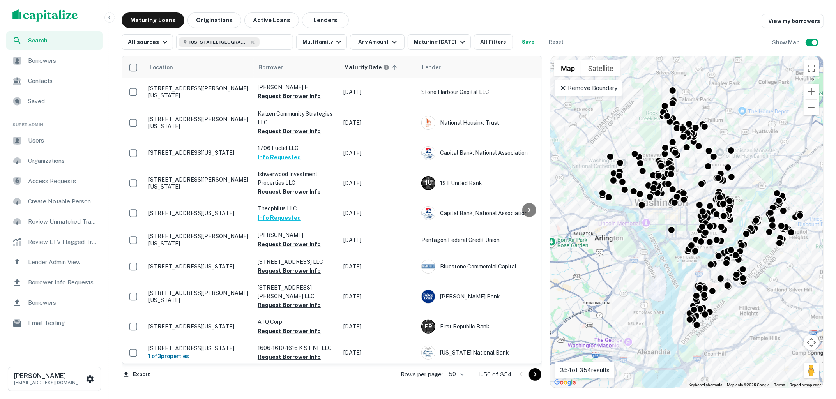
click at [40, 62] on span "Borrowers" at bounding box center [63, 60] width 70 height 9
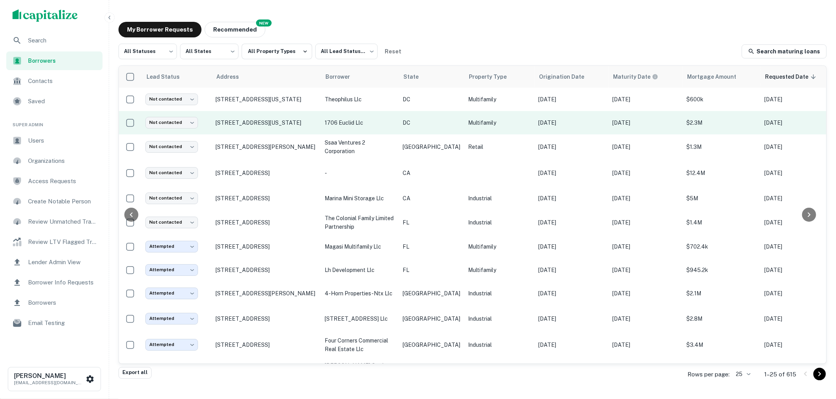
scroll to position [0, 97]
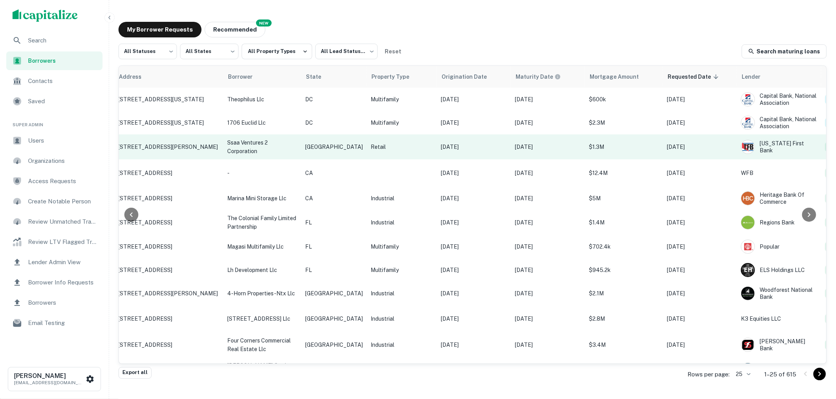
click at [396, 151] on p "Retail" at bounding box center [402, 147] width 62 height 9
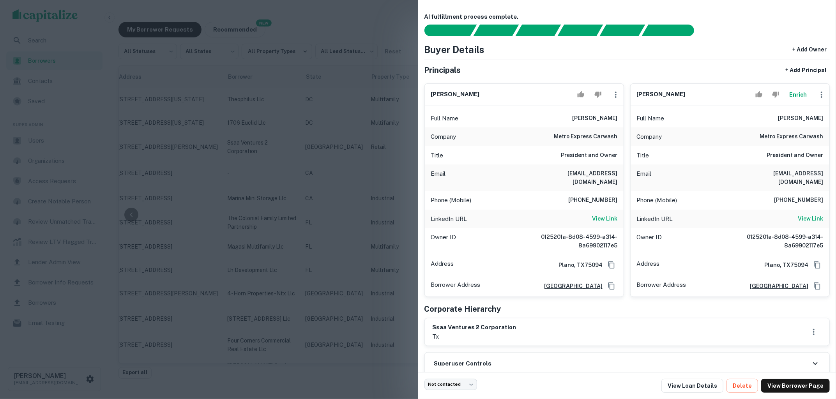
click at [412, 127] on div at bounding box center [418, 199] width 836 height 399
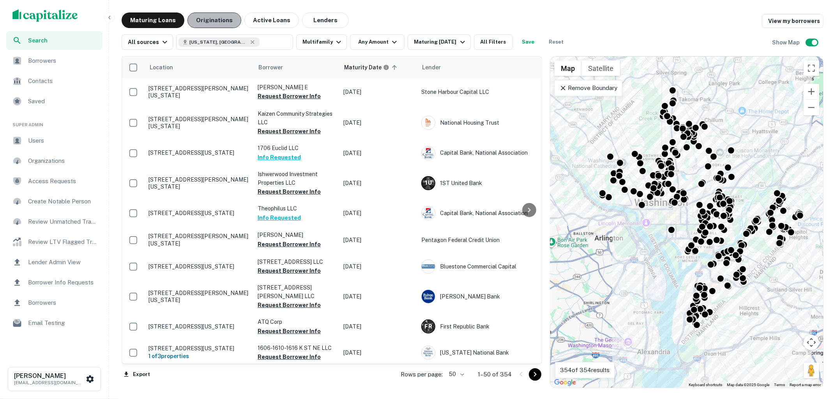
click at [216, 24] on button "Originations" at bounding box center [214, 20] width 54 height 16
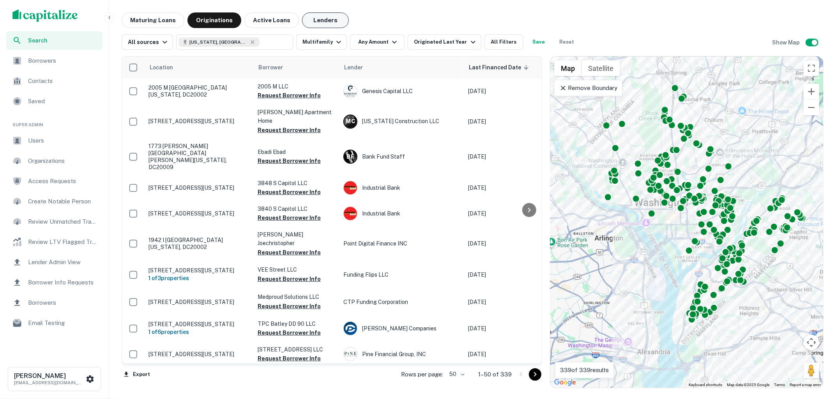
click at [321, 21] on button "Lenders" at bounding box center [325, 20] width 47 height 16
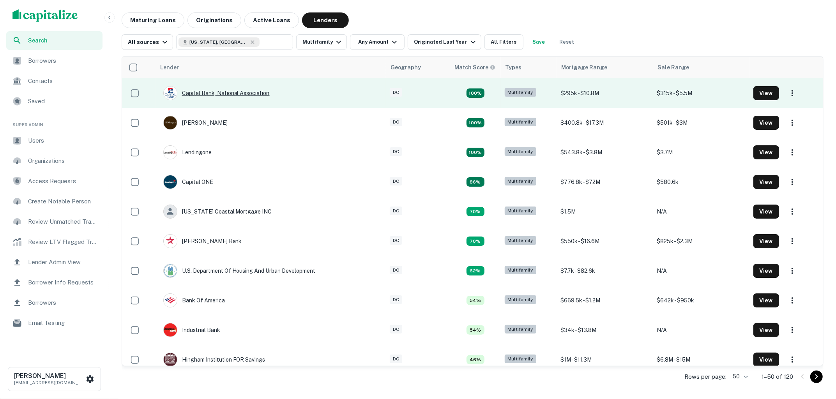
click at [214, 94] on div "Capital Bank, National Association" at bounding box center [216, 93] width 106 height 14
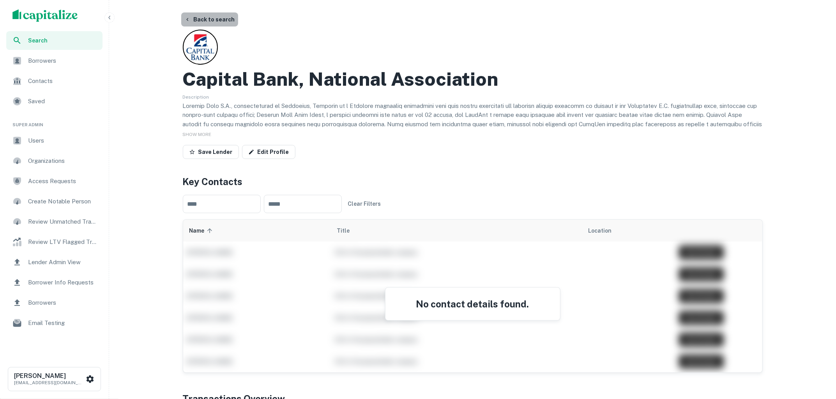
click at [217, 18] on button "Back to search" at bounding box center [209, 19] width 57 height 14
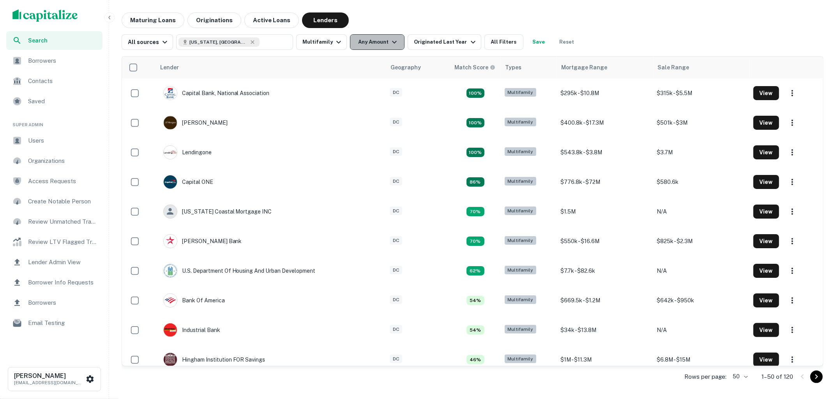
click at [391, 45] on icon "button" at bounding box center [394, 41] width 9 height 9
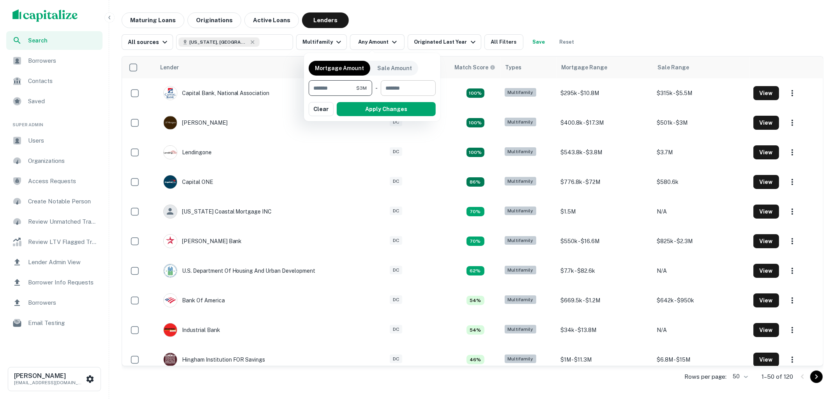
type input "*******"
click at [400, 90] on input "number" at bounding box center [406, 88] width 50 height 16
type input "********"
click at [397, 104] on button "Apply Changes" at bounding box center [386, 109] width 99 height 14
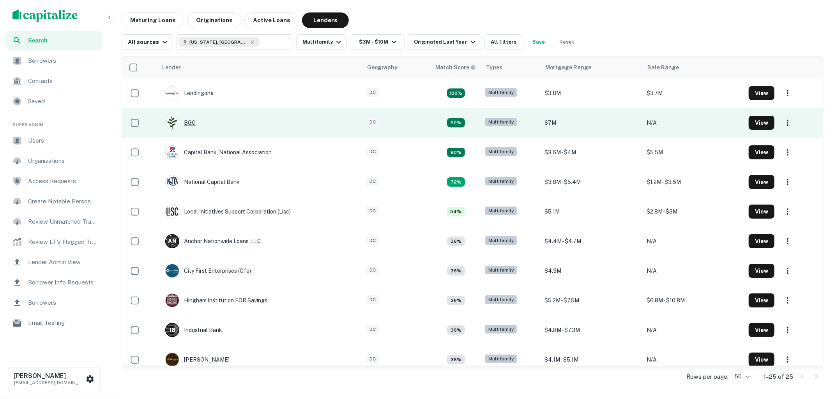
click at [191, 124] on div "BGO" at bounding box center [180, 123] width 30 height 14
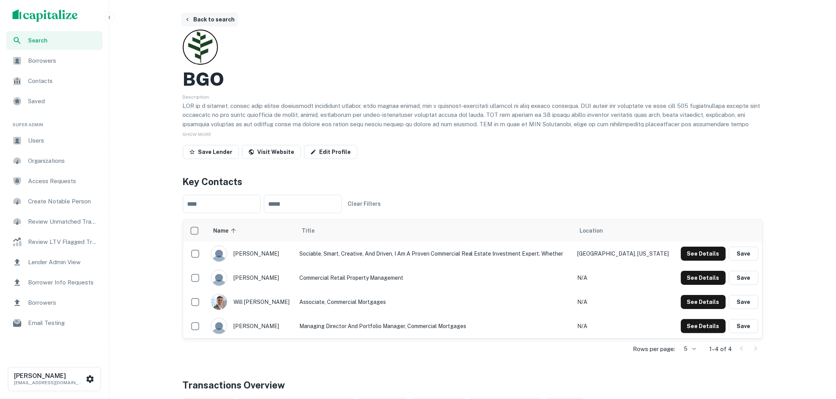
click at [211, 19] on button "Back to search" at bounding box center [209, 19] width 57 height 14
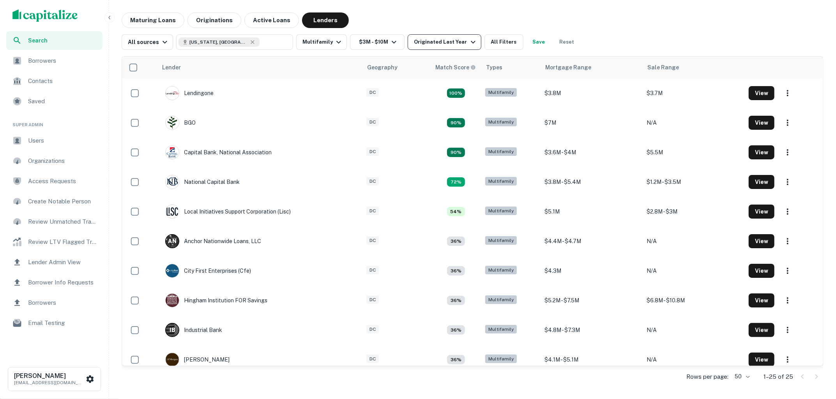
click at [469, 43] on icon "button" at bounding box center [473, 41] width 9 height 9
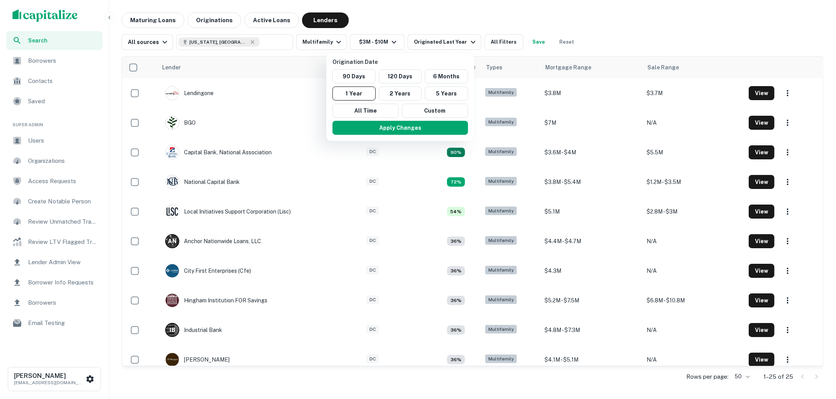
click at [425, 25] on div at bounding box center [418, 199] width 836 height 399
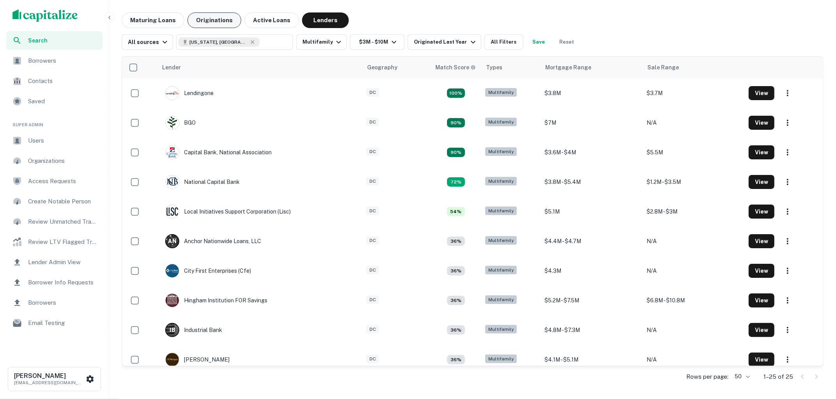
click at [214, 18] on button "Originations" at bounding box center [214, 20] width 54 height 16
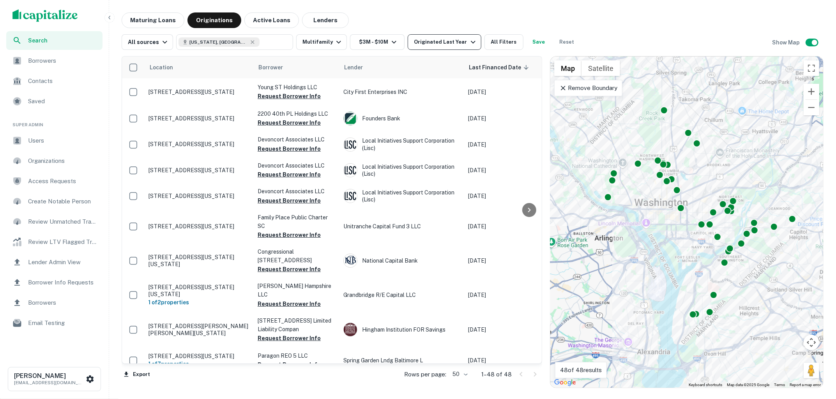
click at [469, 44] on icon "button" at bounding box center [473, 41] width 9 height 9
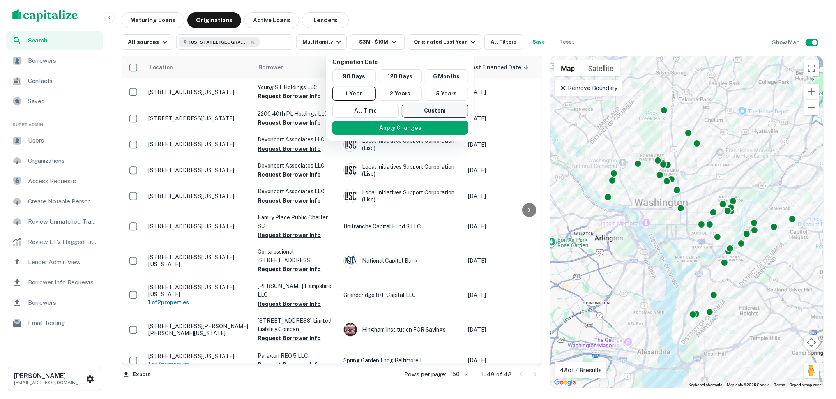
click at [434, 110] on button "Custom" at bounding box center [435, 111] width 66 height 14
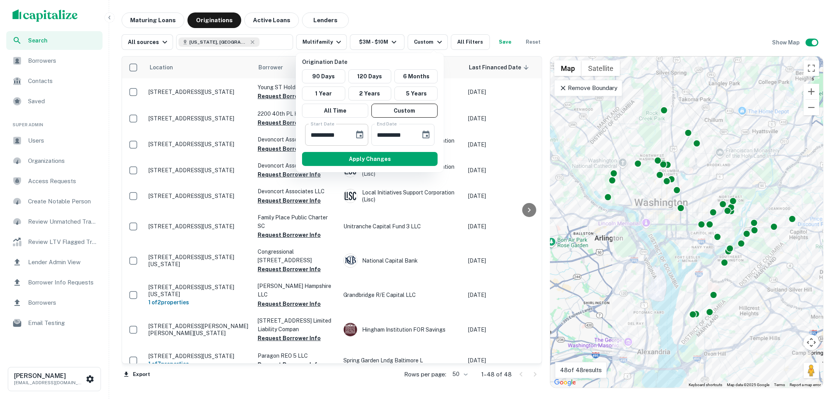
click at [356, 134] on icon "Choose date, selected date is Feb 14, 2025" at bounding box center [359, 135] width 7 height 8
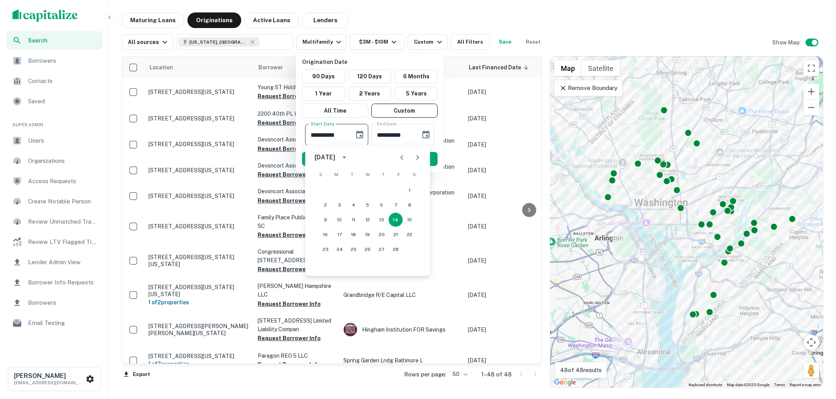
click at [443, 24] on div at bounding box center [418, 199] width 836 height 399
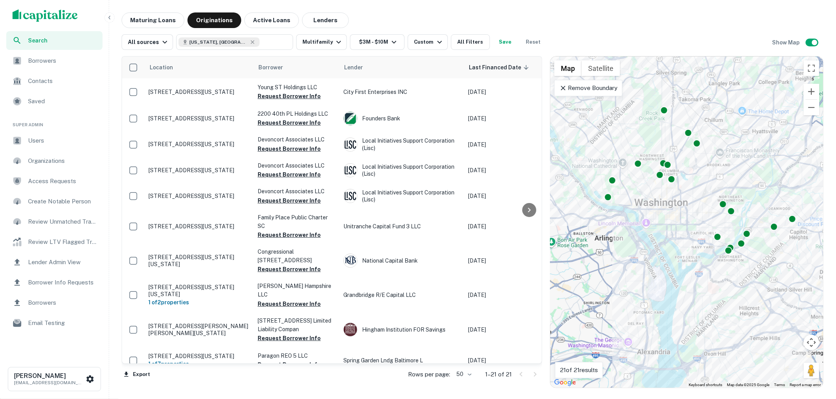
click at [472, 29] on div "All sources Washington, DC, USA ​ Multifamily $3M - $10M Custom All Filters Sav…" at bounding box center [473, 39] width 702 height 22
click at [57, 375] on h6 "[PERSON_NAME]" at bounding box center [49, 376] width 70 height 6
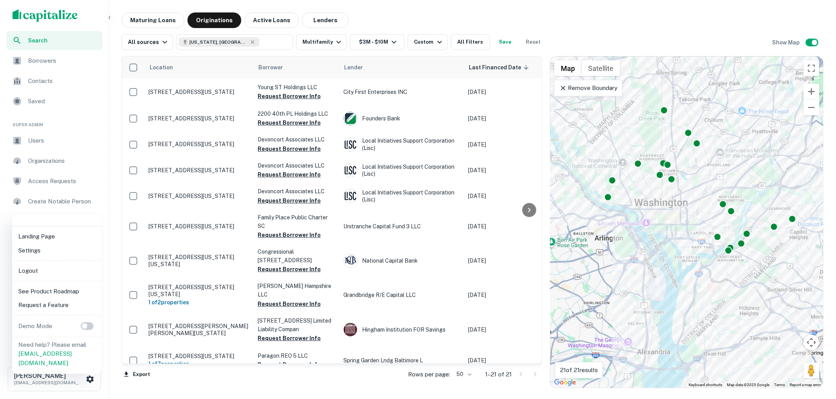
click at [35, 269] on li "Logout" at bounding box center [56, 271] width 83 height 14
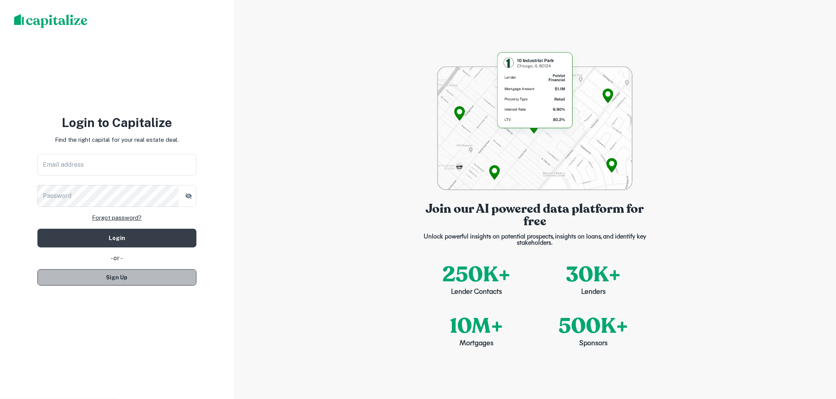
click at [155, 276] on button "Sign Up" at bounding box center [116, 277] width 159 height 16
select select "**"
